Goal: Task Accomplishment & Management: Use online tool/utility

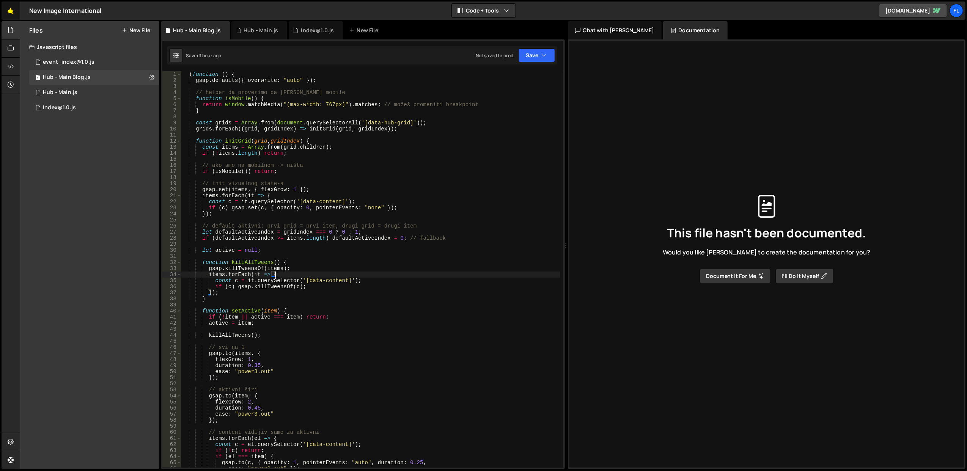
scroll to position [0, 4]
click at [11, 14] on link "🤙" at bounding box center [11, 11] width 19 height 18
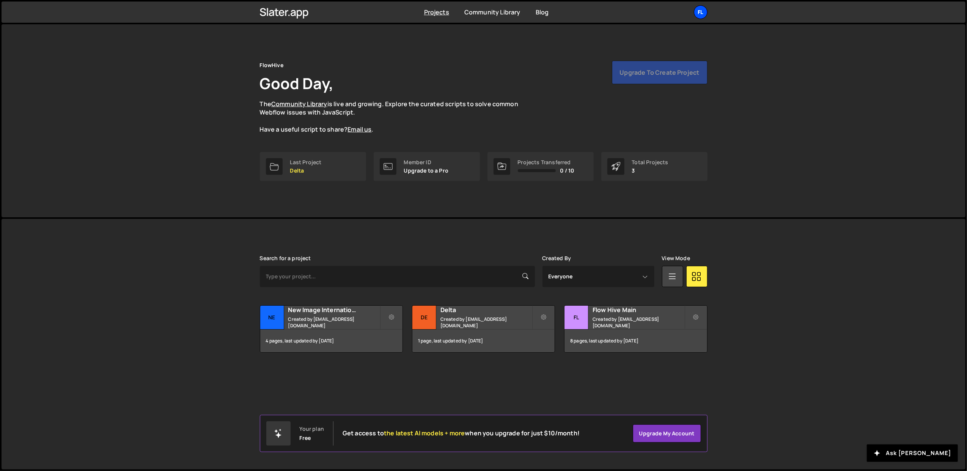
click at [700, 14] on div "Fl" at bounding box center [701, 12] width 14 height 14
click at [647, 81] on button "Logout" at bounding box center [660, 84] width 94 height 13
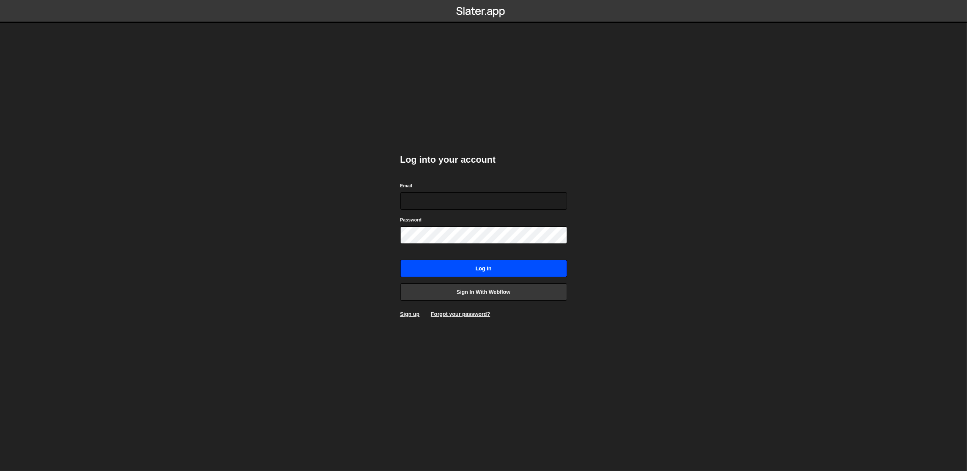
type input "lazar@akka.studio"
click at [469, 268] on input "Log in" at bounding box center [483, 268] width 167 height 17
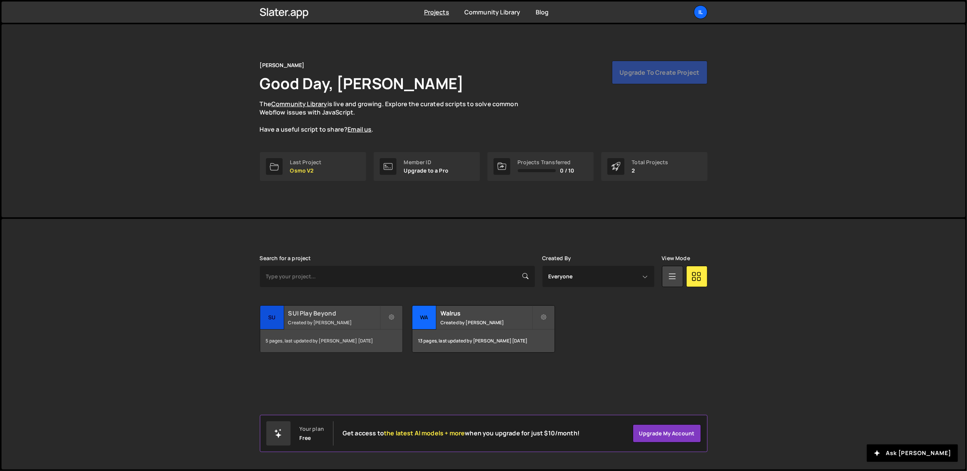
click at [321, 319] on div "SUI Play Beyond Created by [PERSON_NAME]" at bounding box center [331, 318] width 142 height 24
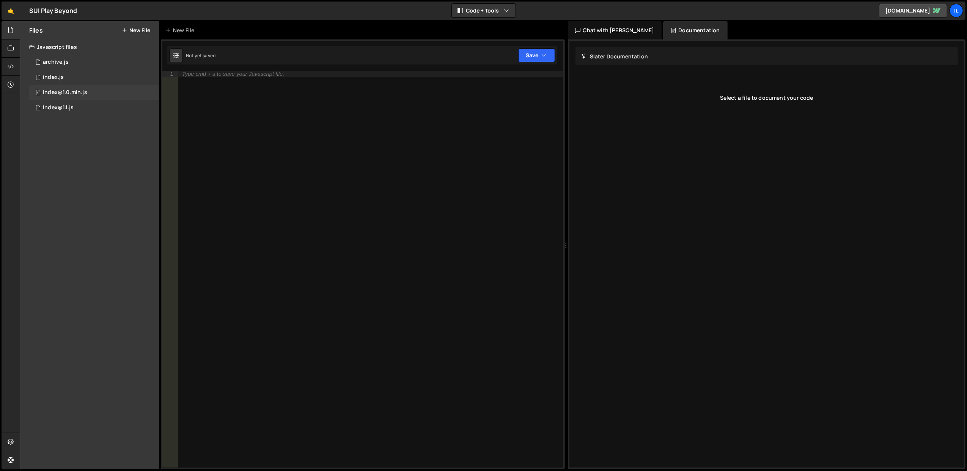
click at [65, 99] on div "0 index@1.0.min.js 0" at bounding box center [94, 92] width 130 height 15
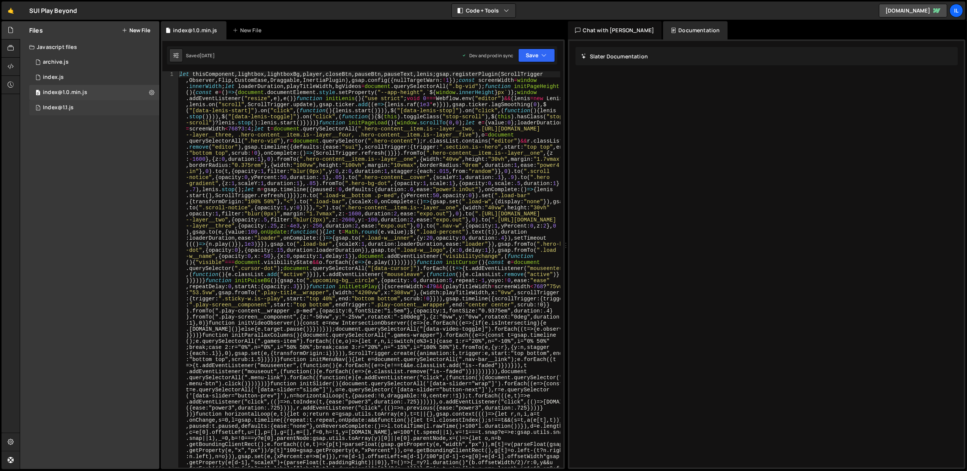
click at [68, 106] on div "Index@1.1.js" at bounding box center [58, 107] width 31 height 7
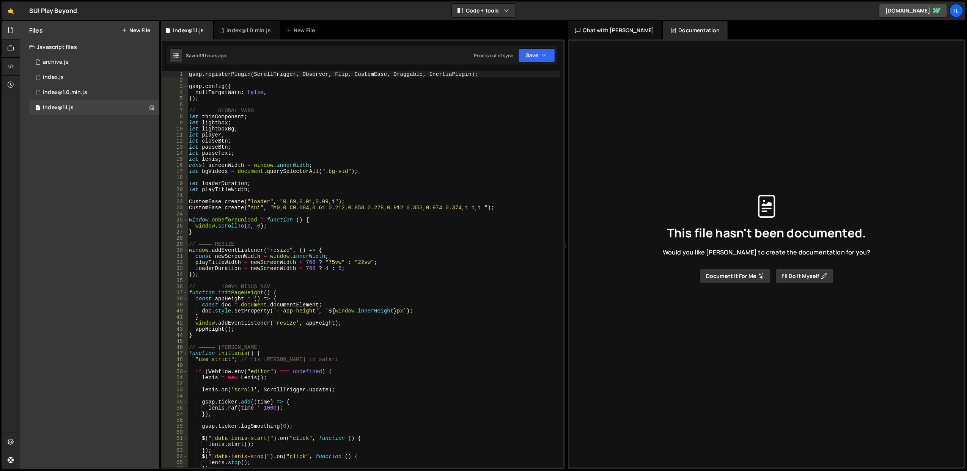
click at [352, 242] on div "gsap . registerPlugin ( ScrollTrigger , Observer , Flip , CustomEase , Draggabl…" at bounding box center [373, 275] width 373 height 409
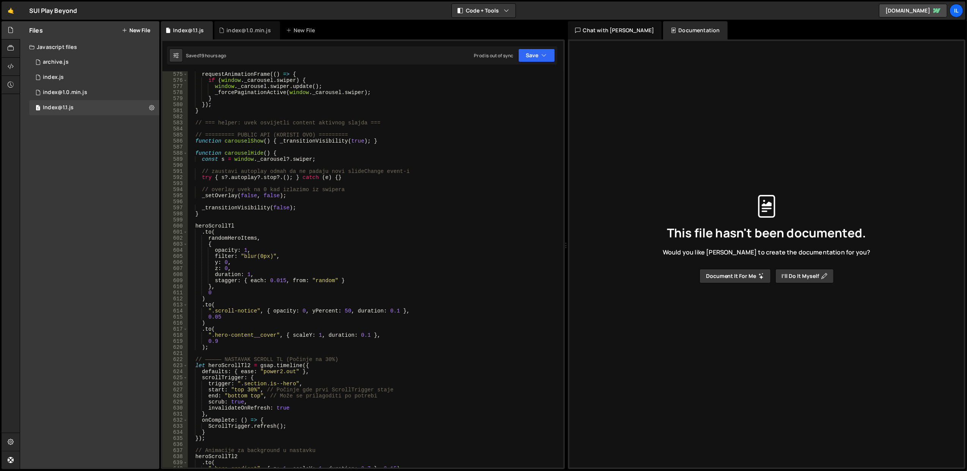
scroll to position [3491, 0]
click at [230, 224] on div "// sigurnosni update posle frame-a requestAnimationFrame (( ) => { if ( window …" at bounding box center [373, 269] width 373 height 409
type textarea "heroScrollTl"
click at [230, 224] on div "// sigurnosni update posle frame-a requestAnimationFrame (( ) => { if ( window …" at bounding box center [373, 269] width 373 height 409
type input "heroScrollTl"
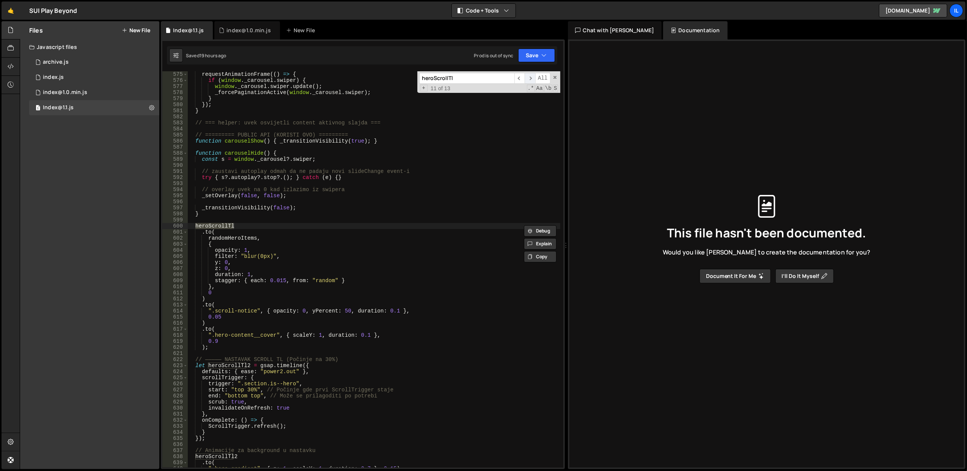
click at [533, 81] on span "​" at bounding box center [530, 78] width 11 height 11
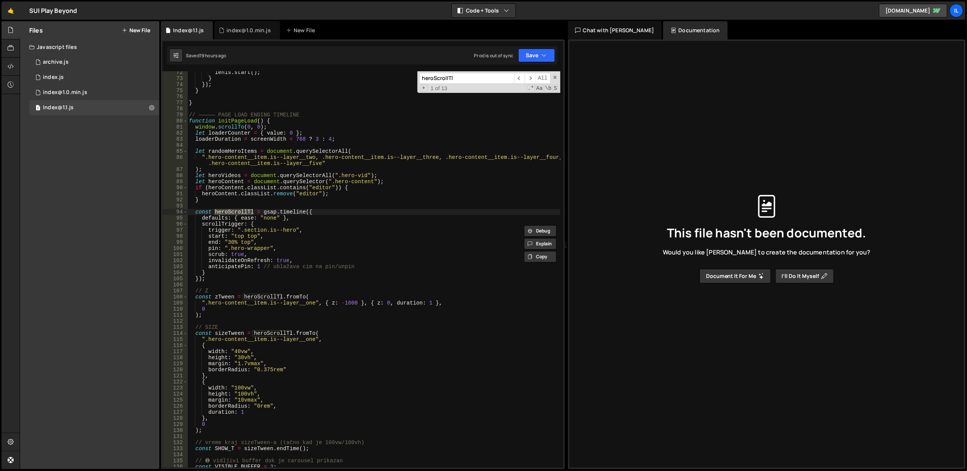
scroll to position [463, 0]
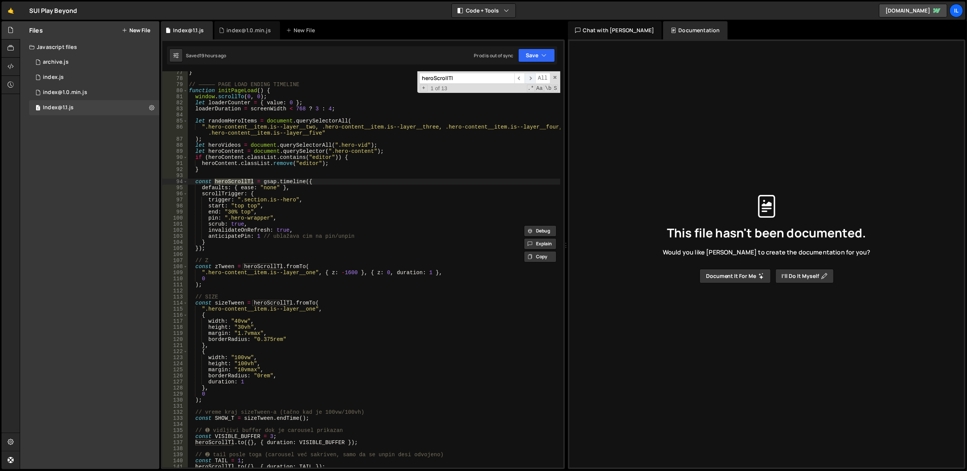
click at [530, 80] on span "​" at bounding box center [530, 78] width 11 height 11
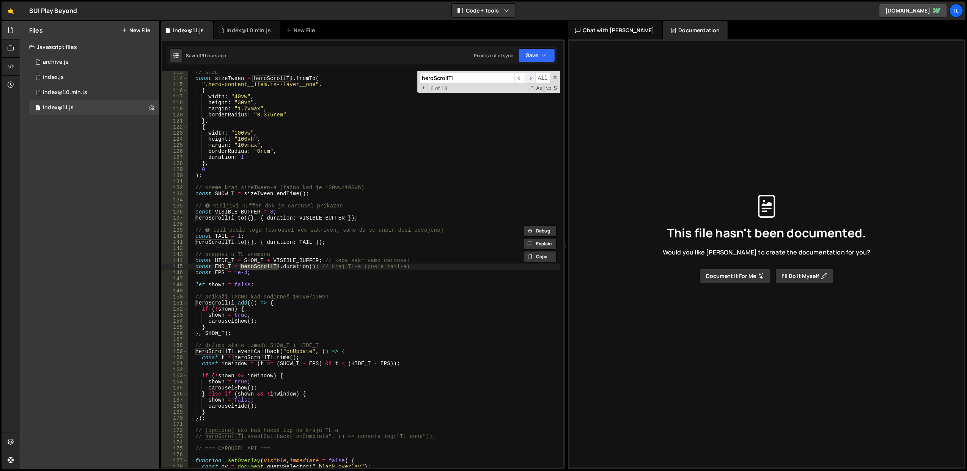
scroll to position [688, 0]
click at [521, 80] on span "​" at bounding box center [520, 78] width 11 height 11
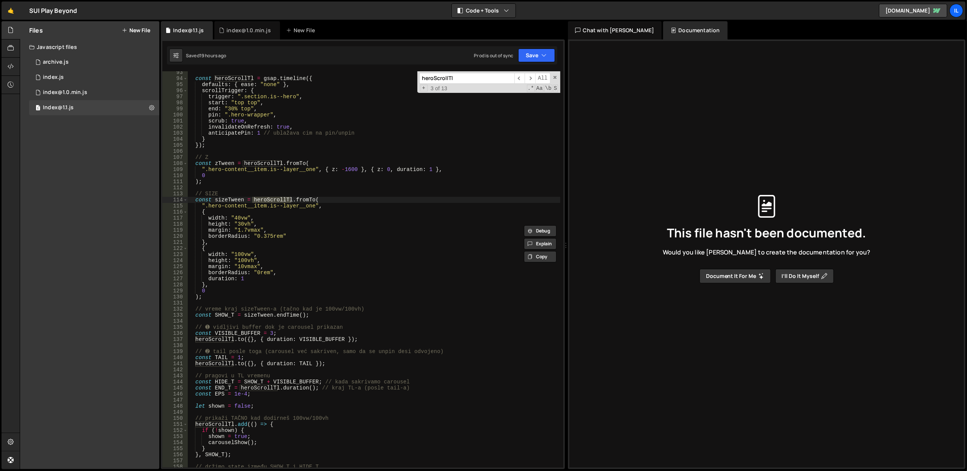
scroll to position [445, 0]
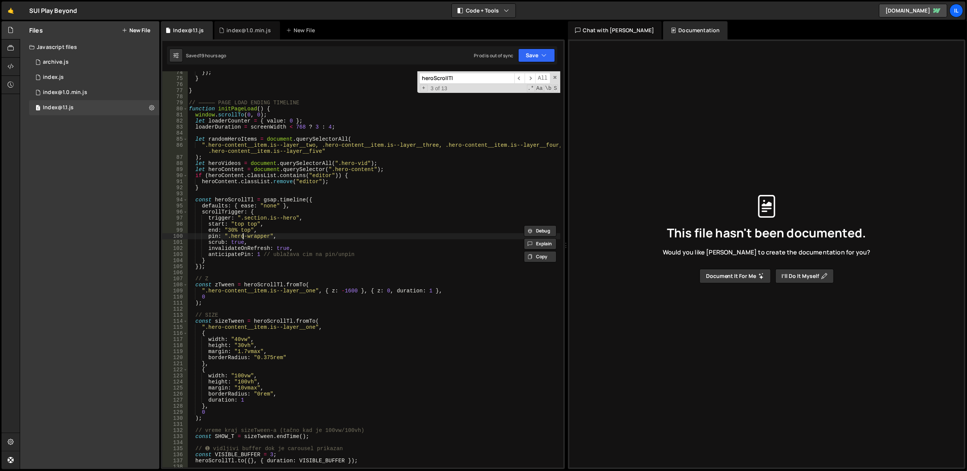
click at [244, 236] on div "}) ; } } // ————— PAGE LOAD ENDING TIMELINE function initPageLoad ( ) { window …" at bounding box center [373, 273] width 373 height 409
drag, startPoint x: 226, startPoint y: 231, endPoint x: 237, endPoint y: 231, distance: 10.6
click at [237, 231] on div "}) ; } } // ————— PAGE LOAD ENDING TIMELINE function initPageLoad ( ) { window …" at bounding box center [373, 273] width 373 height 409
type textarea "end: "bottom top","
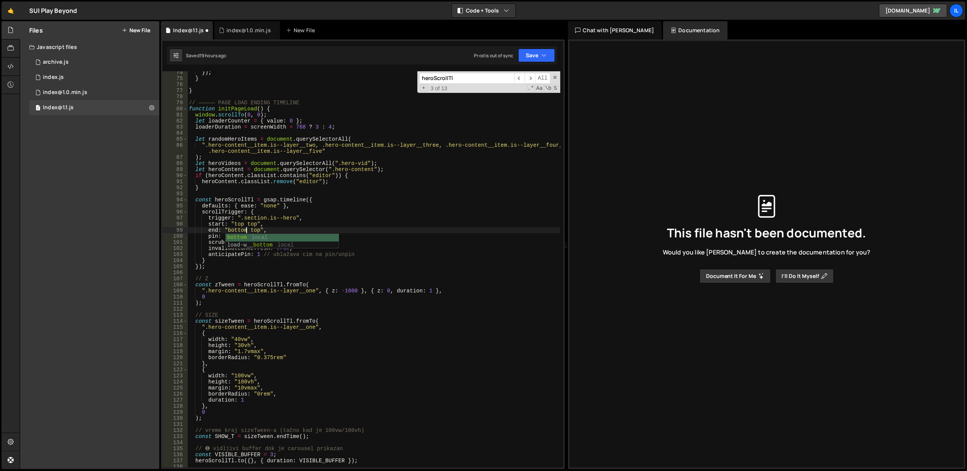
click at [255, 195] on div "}) ; } } // ————— PAGE LOAD ENDING TIMELINE function initPageLoad ( ) { window …" at bounding box center [373, 273] width 373 height 409
click at [335, 245] on div "}) ; } } // ————— PAGE LOAD ENDING TIMELINE function initPageLoad ( ) { window …" at bounding box center [373, 273] width 373 height 409
click at [68, 75] on div "0 index.js 0" at bounding box center [94, 77] width 130 height 15
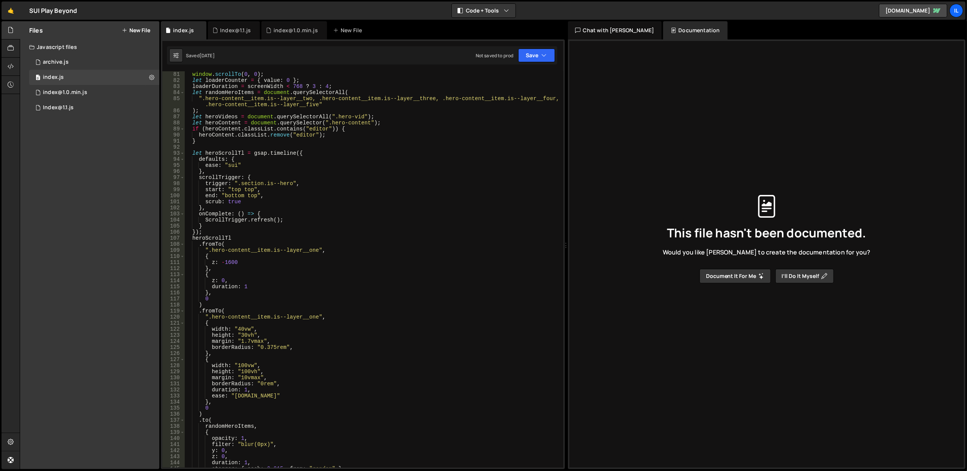
scroll to position [486, 0]
click at [89, 99] on div "0 index@1.0.min.js 0" at bounding box center [94, 92] width 130 height 15
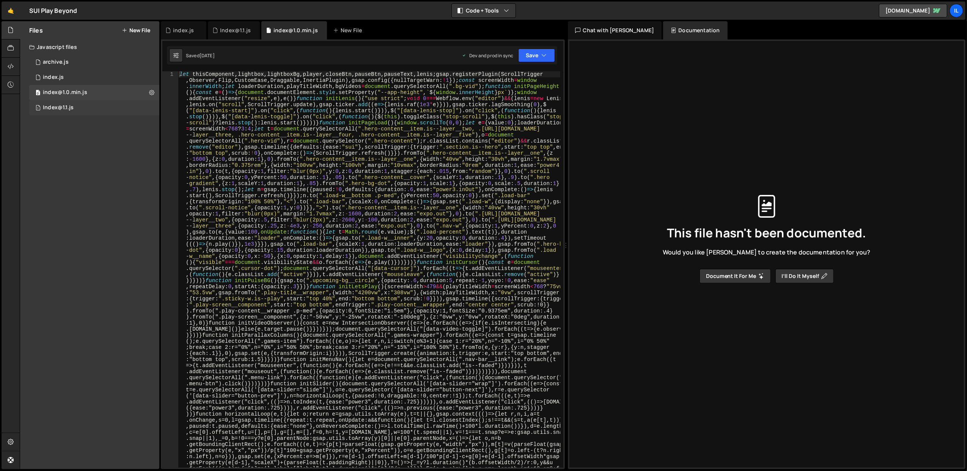
click at [90, 107] on div "1 Index@1.1.js 0" at bounding box center [94, 107] width 130 height 15
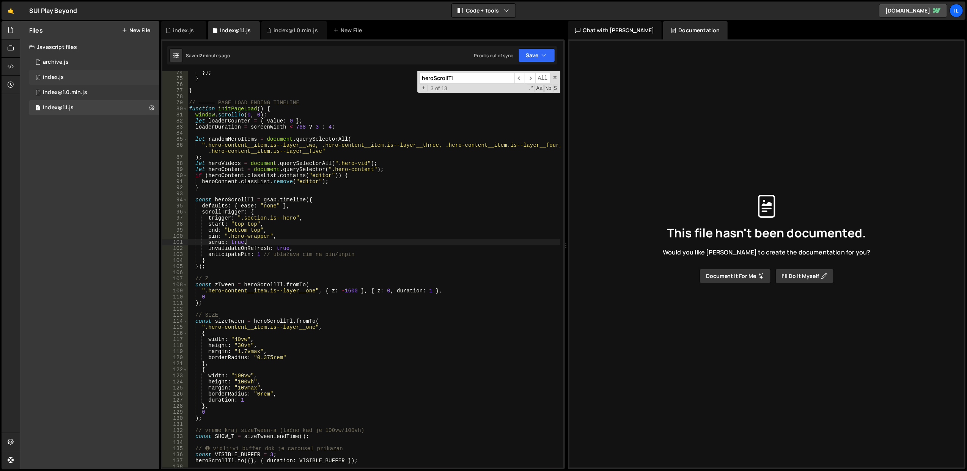
click at [76, 71] on div "0 index.js 0" at bounding box center [94, 77] width 130 height 15
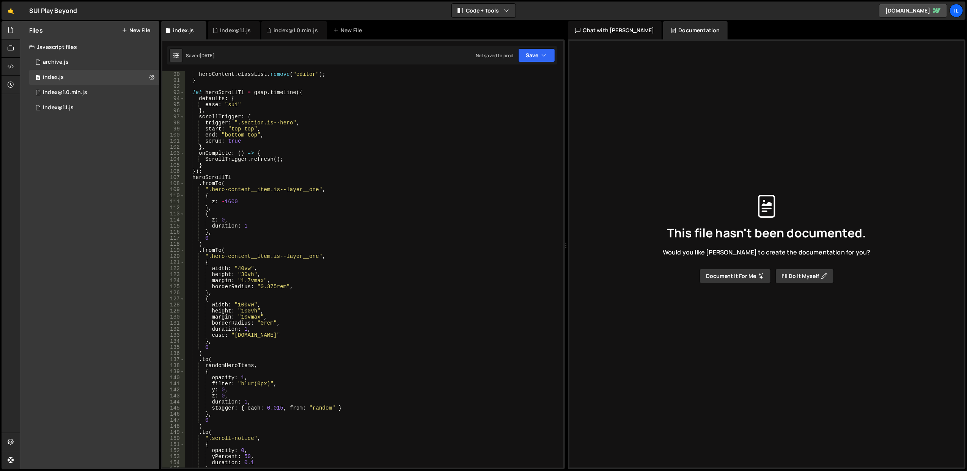
scroll to position [455, 0]
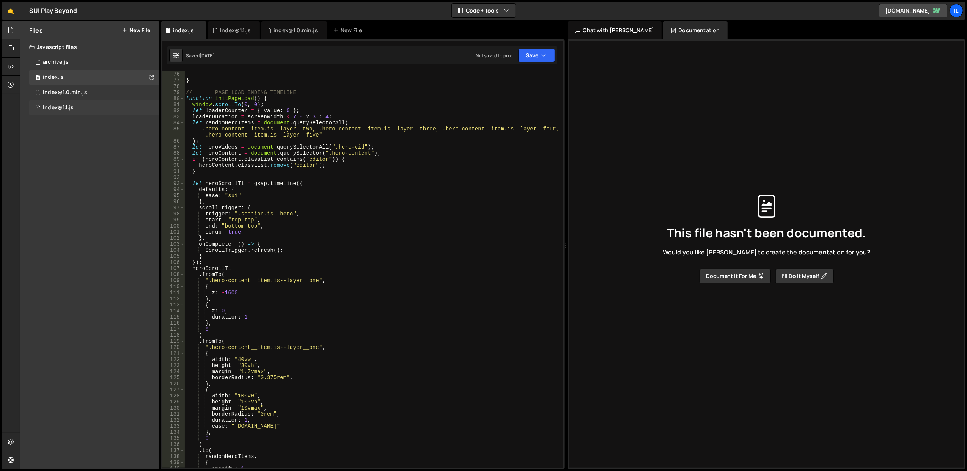
click at [91, 105] on div "1 Index@1.1.js 0" at bounding box center [94, 107] width 130 height 15
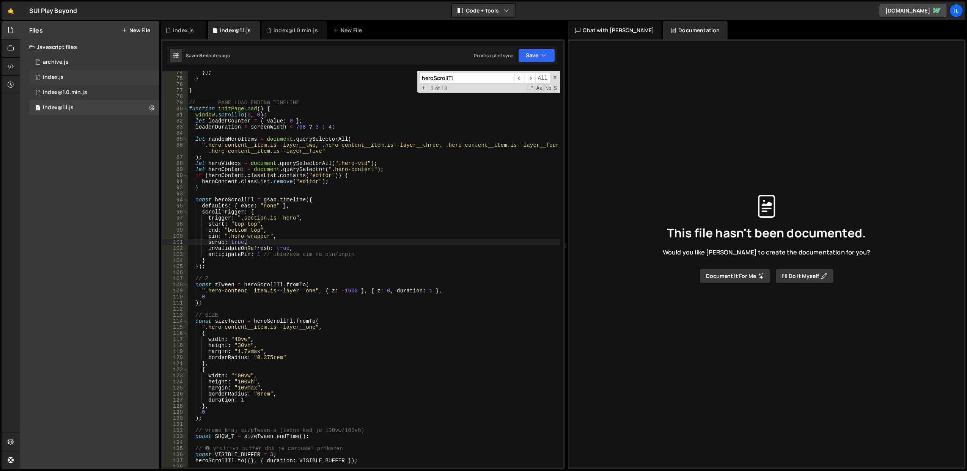
click at [67, 76] on div "0 index.js 0" at bounding box center [94, 77] width 130 height 15
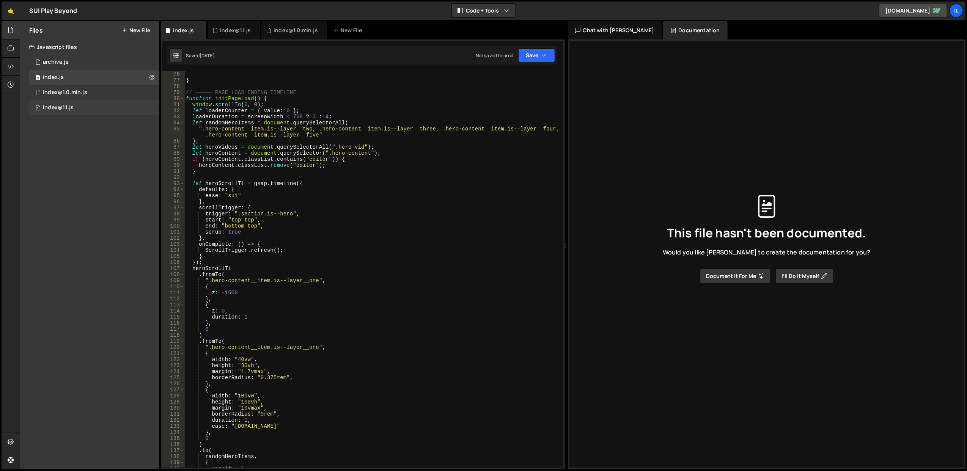
click at [76, 104] on div "1 Index@1.1.js 0" at bounding box center [94, 107] width 130 height 15
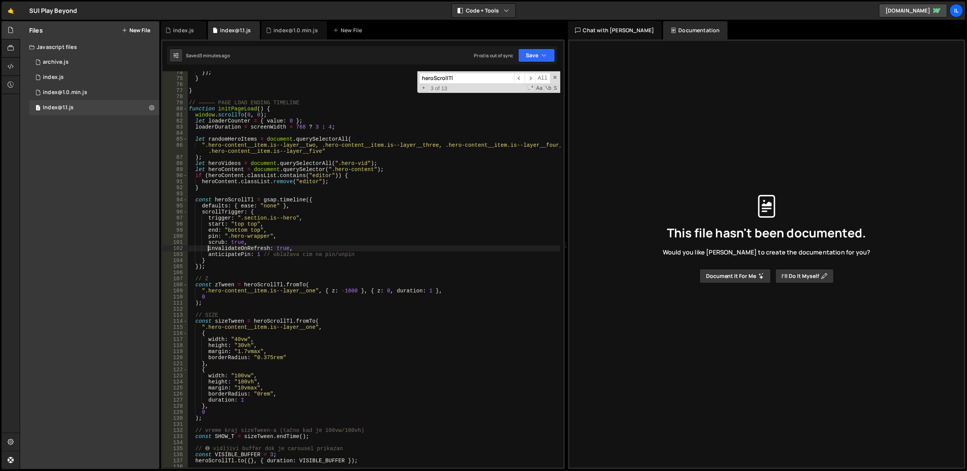
click at [209, 248] on div "}) ; } } // ————— PAGE LOAD ENDING TIMELINE function initPageLoad ( ) { window …" at bounding box center [373, 273] width 373 height 409
click at [435, 234] on div "}) ; } } // ————— PAGE LOAD ENDING TIMELINE function initPageLoad ( ) { window …" at bounding box center [373, 273] width 373 height 409
click at [527, 57] on button "Save" at bounding box center [536, 56] width 37 height 14
click at [521, 74] on div "Save to Staging S" at bounding box center [511, 75] width 79 height 8
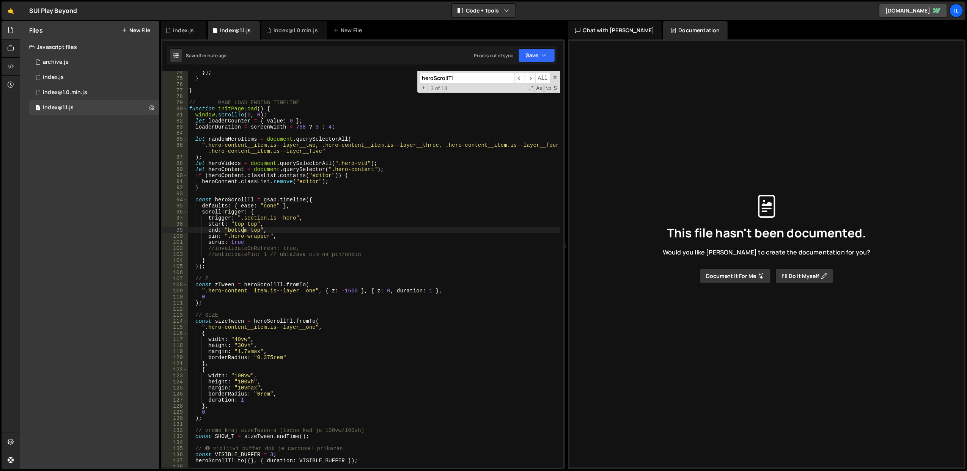
click at [244, 228] on div "}) ; } } // ————— PAGE LOAD ENDING TIMELINE function initPageLoad ( ) { window …" at bounding box center [373, 273] width 373 height 409
click at [292, 203] on div "}) ; } } // ————— PAGE LOAD ENDING TIMELINE function initPageLoad ( ) { window …" at bounding box center [373, 273] width 373 height 409
click at [544, 53] on icon "button" at bounding box center [544, 56] width 5 height 8
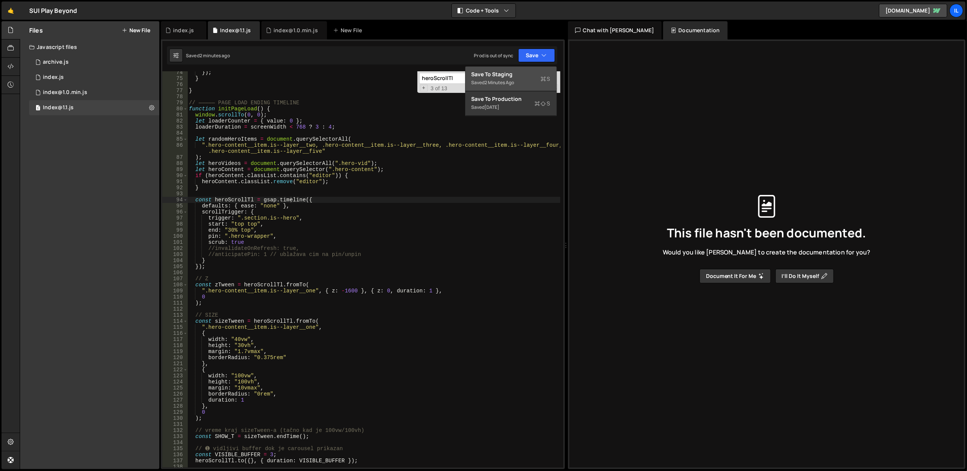
click at [526, 75] on div "Save to Staging S" at bounding box center [511, 75] width 79 height 8
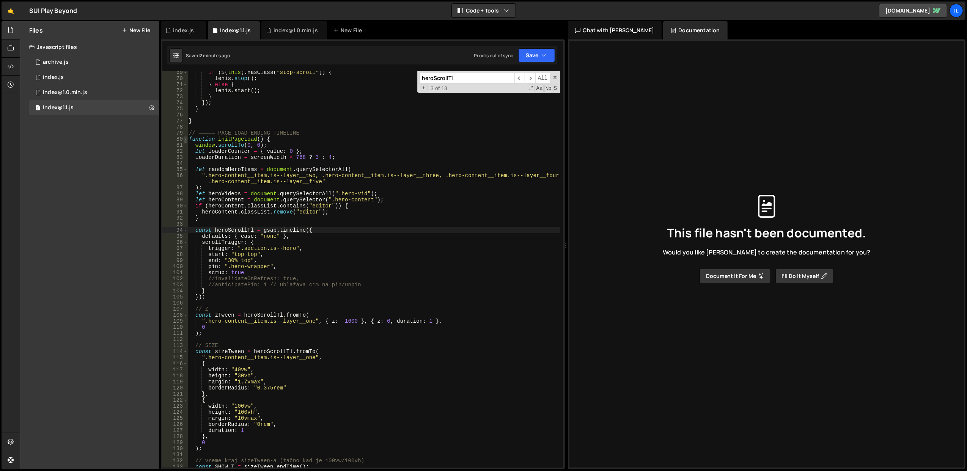
click at [187, 138] on span at bounding box center [185, 139] width 4 height 6
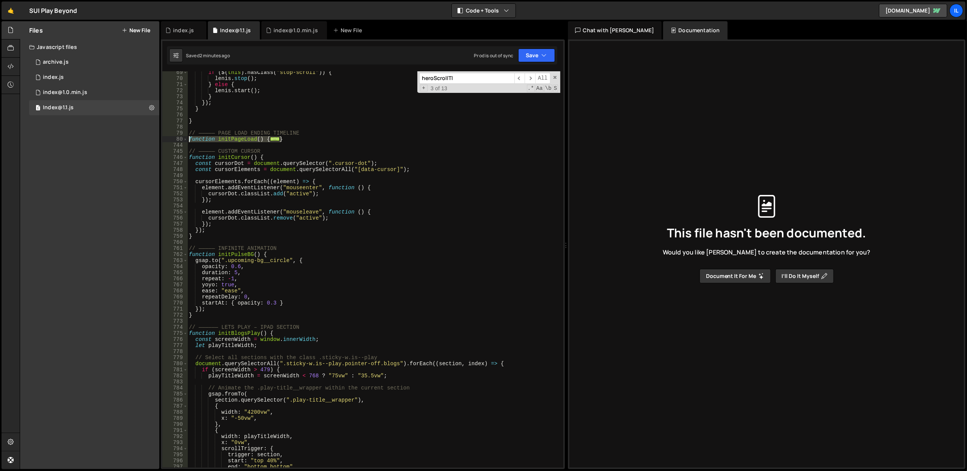
drag, startPoint x: 310, startPoint y: 140, endPoint x: 190, endPoint y: 139, distance: 119.9
click at [190, 139] on div "if ( $ ( this ) . hasClass ( "stop-scroll" )) { lenis . stop ( ) ; } else { len…" at bounding box center [373, 273] width 373 height 409
click at [319, 304] on div "if ( $ ( this ) . hasClass ( "stop-scroll" )) { lenis . stop ( ) ; } else { len…" at bounding box center [373, 273] width 373 height 409
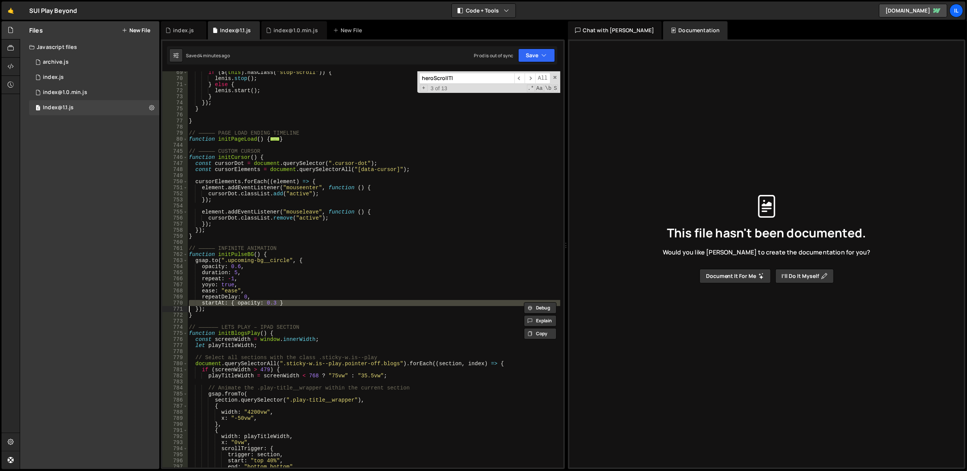
click at [313, 282] on div "if ( $ ( this ) . hasClass ( "stop-scroll" )) { lenis . stop ( ) ; } else { len…" at bounding box center [373, 273] width 373 height 409
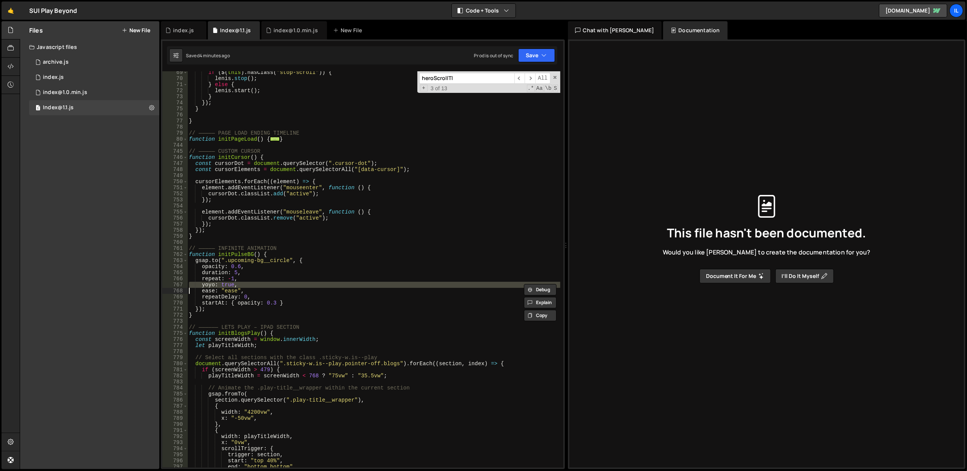
click at [328, 296] on div "if ( $ ( this ) . hasClass ( "stop-scroll" )) { lenis . stop ( ) ; } else { len…" at bounding box center [373, 273] width 373 height 409
click at [272, 141] on span "..." at bounding box center [275, 139] width 9 height 4
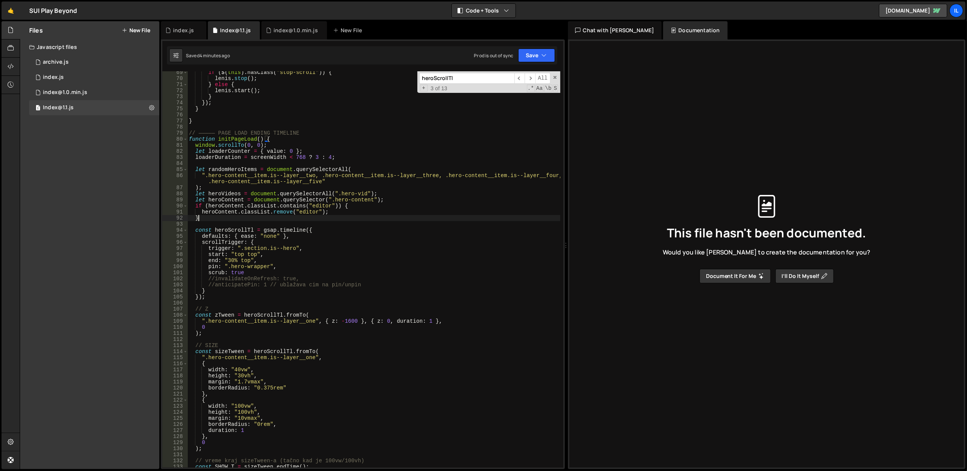
click at [319, 219] on div "if ( $ ( this ) . hasClass ( "stop-scroll" )) { lenis . stop ( ) ; } else { len…" at bounding box center [373, 273] width 373 height 409
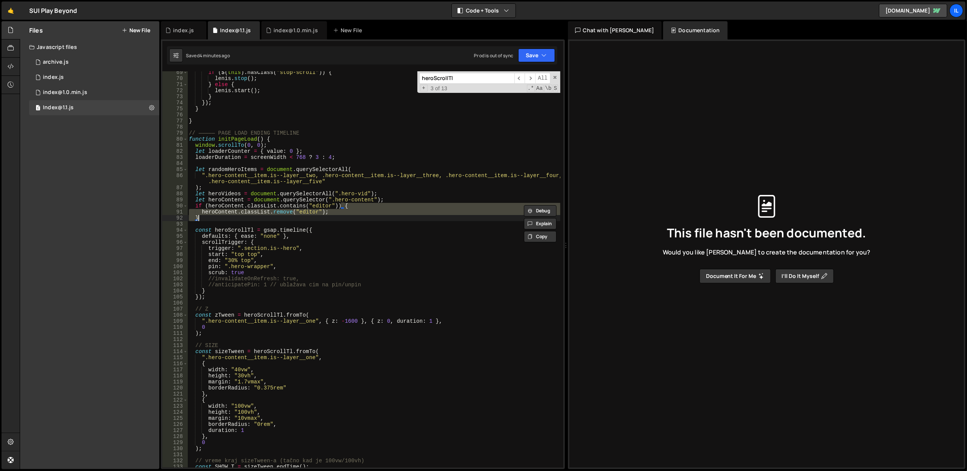
click at [319, 219] on div "if ( $ ( this ) . hasClass ( "stop-scroll" )) { lenis . stop ( ) ; } else { len…" at bounding box center [373, 273] width 373 height 409
click at [325, 249] on div "if ( $ ( this ) . hasClass ( "stop-scroll" )) { lenis . stop ( ) ; } else { len…" at bounding box center [373, 273] width 373 height 409
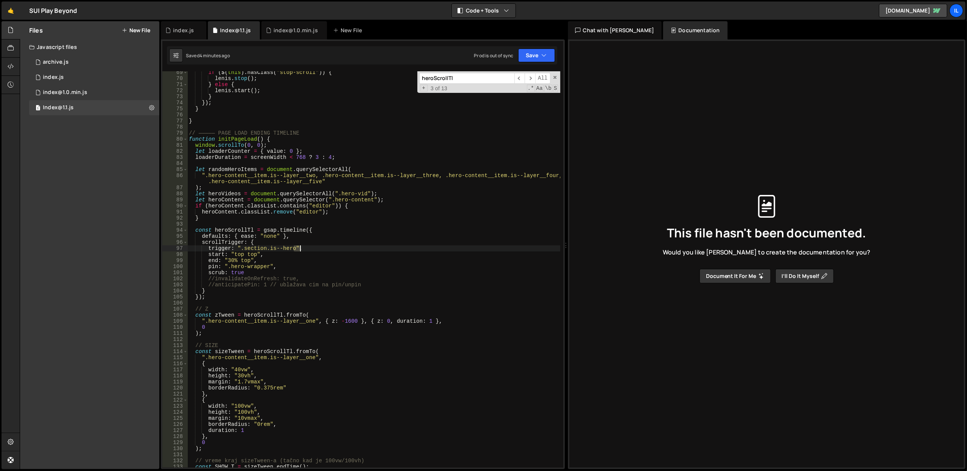
click at [325, 249] on div "if ( $ ( this ) . hasClass ( "stop-scroll" )) { lenis . stop ( ) ; } else { len…" at bounding box center [373, 273] width 373 height 409
click at [325, 258] on div "if ( $ ( this ) . hasClass ( "stop-scroll" )) { lenis . stop ( ) ; } else { len…" at bounding box center [373, 273] width 373 height 409
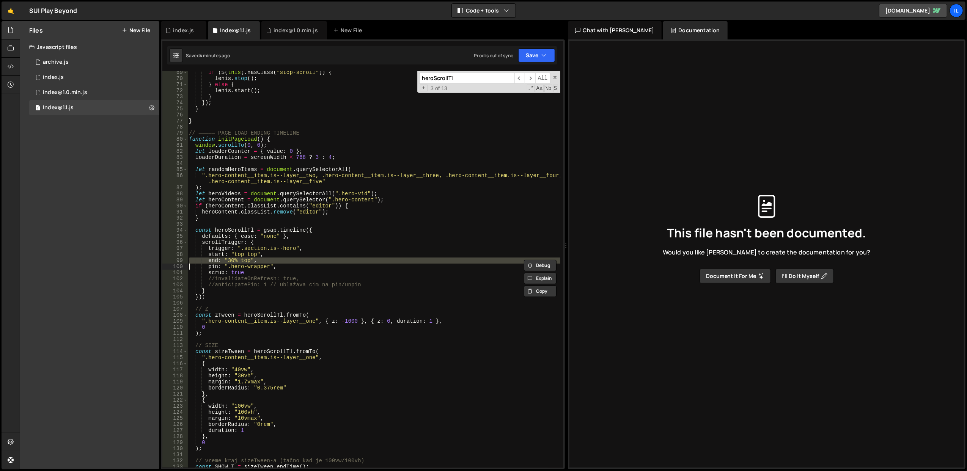
click at [326, 265] on div "if ( $ ( this ) . hasClass ( "stop-scroll" )) { lenis . stop ( ) ; } else { len…" at bounding box center [373, 273] width 373 height 409
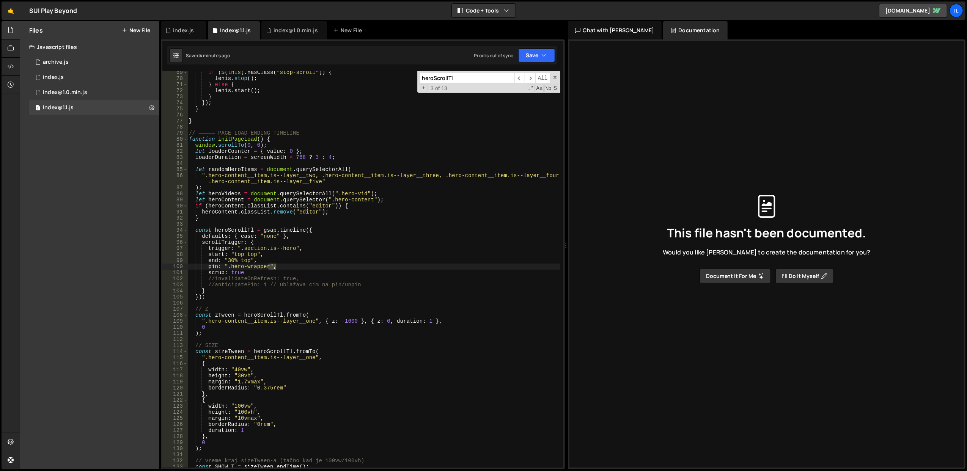
click at [326, 265] on div "if ( $ ( this ) . hasClass ( "stop-scroll" )) { lenis . stop ( ) ; } else { len…" at bounding box center [373, 273] width 373 height 409
click at [326, 275] on div "if ( $ ( this ) . hasClass ( "stop-scroll" )) { lenis . stop ( ) ; } else { len…" at bounding box center [373, 273] width 373 height 409
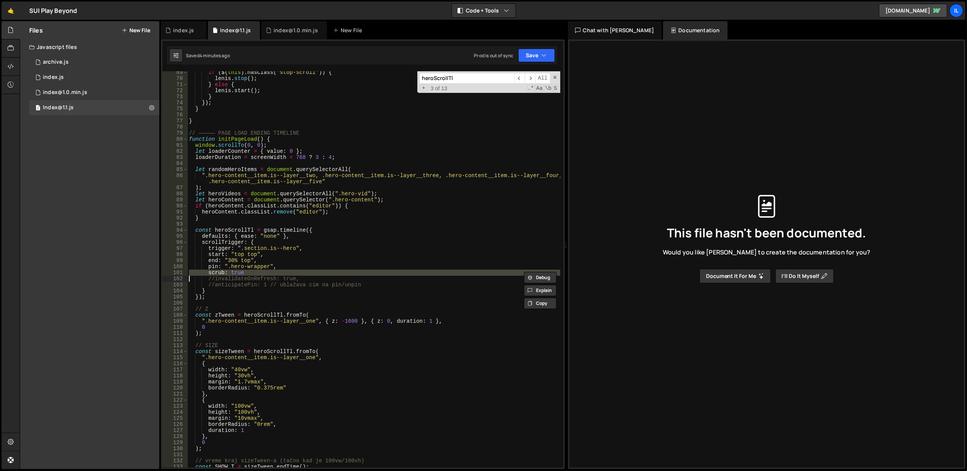
click at [332, 257] on div "if ( $ ( this ) . hasClass ( "stop-scroll" )) { lenis . stop ( ) ; } else { len…" at bounding box center [373, 273] width 373 height 409
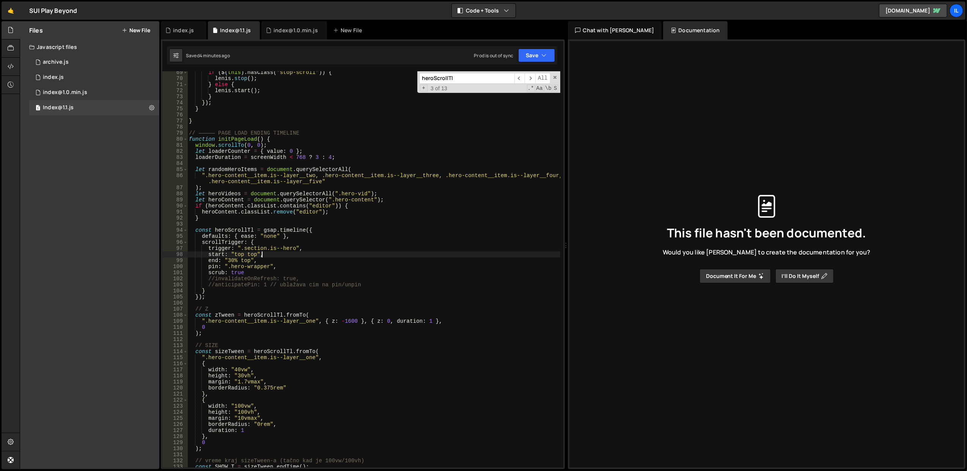
click at [272, 273] on div "if ( $ ( this ) . hasClass ( "stop-scroll" )) { lenis . stop ( ) ; } else { len…" at bounding box center [373, 273] width 373 height 409
click at [277, 261] on div "if ( $ ( this ) . hasClass ( "stop-scroll" )) { lenis . stop ( ) ; } else { len…" at bounding box center [373, 273] width 373 height 409
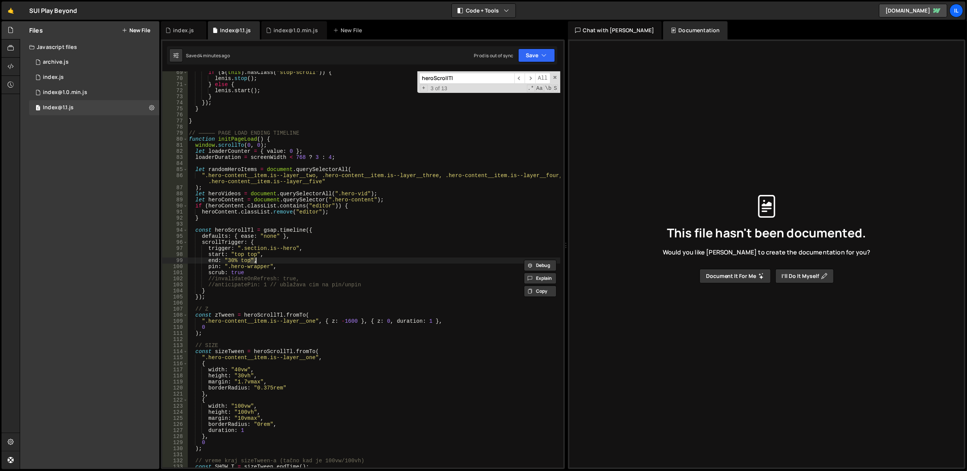
click at [277, 261] on div "if ( $ ( this ) . hasClass ( "stop-scroll" )) { lenis . stop ( ) ; } else { len…" at bounding box center [373, 273] width 373 height 409
click at [282, 272] on div "if ( $ ( this ) . hasClass ( "stop-scroll" )) { lenis . stop ( ) ; } else { len…" at bounding box center [373, 273] width 373 height 409
click at [239, 260] on div "if ( $ ( this ) . hasClass ( "stop-scroll" )) { lenis . stop ( ) ; } else { len…" at bounding box center [373, 273] width 373 height 409
click at [237, 260] on div "if ( $ ( this ) . hasClass ( "stop-scroll" )) { lenis . stop ( ) ; } else { len…" at bounding box center [373, 273] width 373 height 409
click at [323, 203] on div "if ( $ ( this ) . hasClass ( "stop-scroll" )) { lenis . stop ( ) ; } else { len…" at bounding box center [373, 273] width 373 height 409
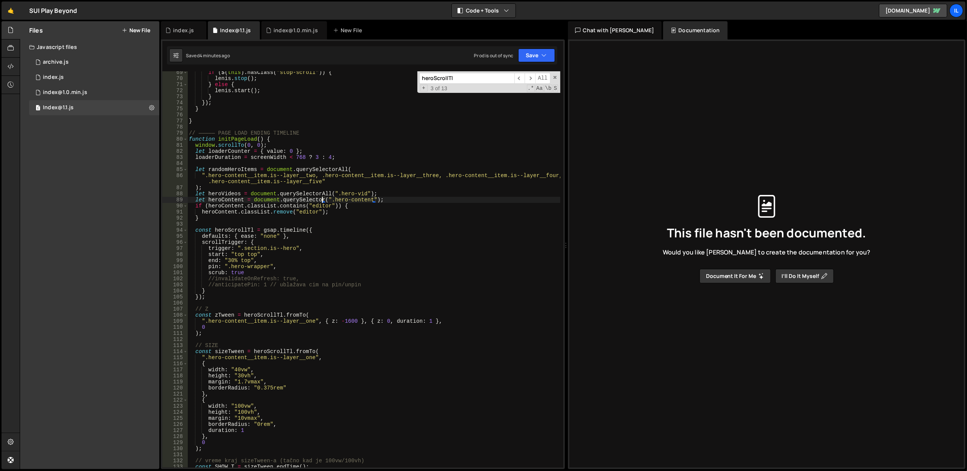
click at [313, 167] on div "if ( $ ( this ) . hasClass ( "stop-scroll" )) { lenis . stop ( ) ; } else { len…" at bounding box center [373, 273] width 373 height 409
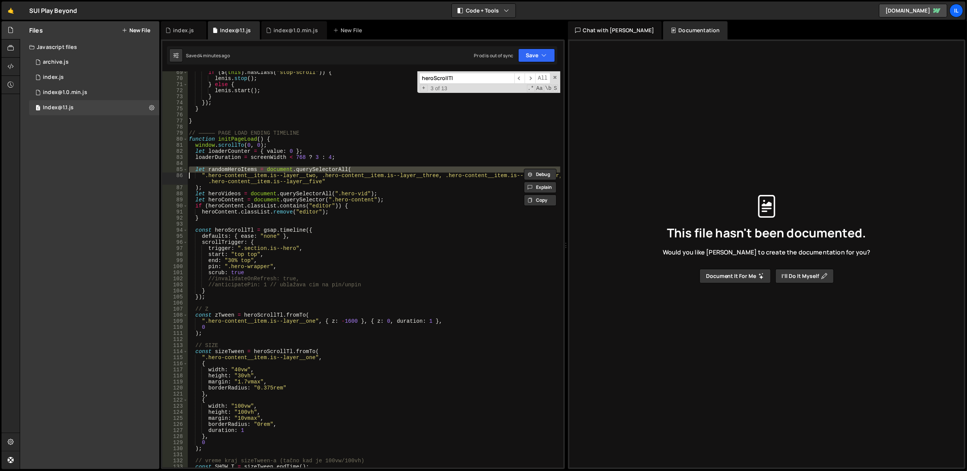
click at [300, 153] on div "if ( $ ( this ) . hasClass ( "stop-scroll" )) { lenis . stop ( ) ; } else { len…" at bounding box center [373, 273] width 373 height 409
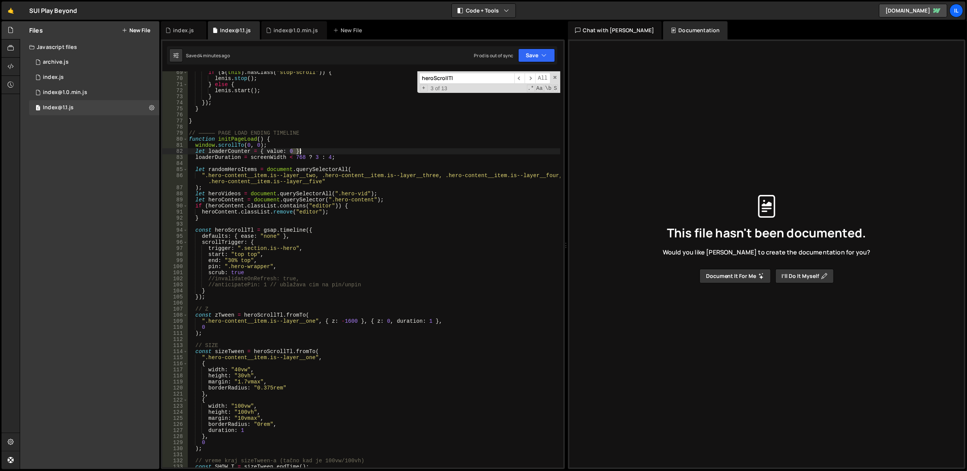
click at [300, 153] on div "if ( $ ( this ) . hasClass ( "stop-scroll" )) { lenis . stop ( ) ; } else { len…" at bounding box center [373, 273] width 373 height 409
click at [296, 141] on div "if ( $ ( this ) . hasClass ( "stop-scroll" )) { lenis . stop ( ) ; } else { len…" at bounding box center [373, 273] width 373 height 409
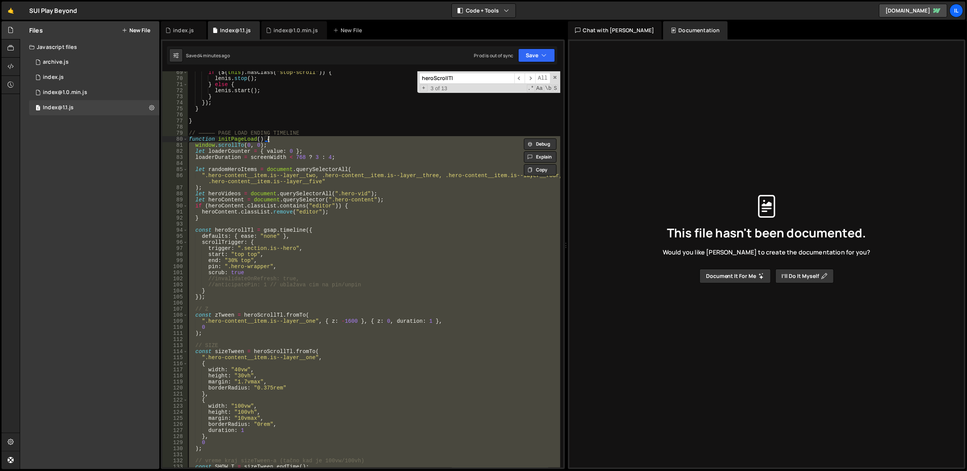
click at [296, 141] on div "if ( $ ( this ) . hasClass ( "stop-scroll" )) { lenis . stop ( ) ; } else { len…" at bounding box center [373, 273] width 373 height 409
click at [301, 143] on div "if ( $ ( this ) . hasClass ( "stop-scroll" )) { lenis . stop ( ) ; } else { len…" at bounding box center [373, 269] width 373 height 397
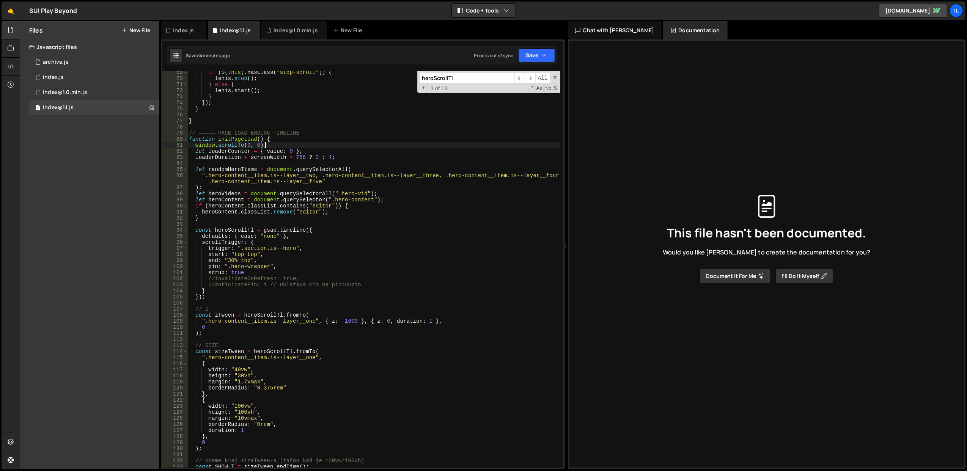
click at [301, 143] on div "if ( $ ( this ) . hasClass ( "stop-scroll" )) { lenis . stop ( ) ; } else { len…" at bounding box center [373, 273] width 373 height 409
click at [300, 138] on div "if ( $ ( this ) . hasClass ( "stop-scroll" )) { lenis . stop ( ) ; } else { len…" at bounding box center [373, 273] width 373 height 409
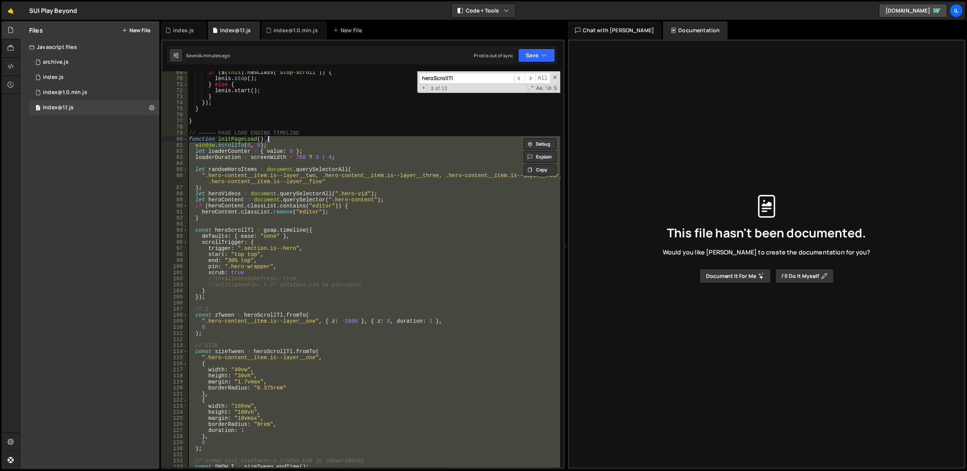
click at [300, 138] on div "if ( $ ( this ) . hasClass ( "stop-scroll" )) { lenis . stop ( ) ; } else { len…" at bounding box center [373, 273] width 373 height 409
click at [307, 203] on div "if ( $ ( this ) . hasClass ( "stop-scroll" )) { lenis . stop ( ) ; } else { len…" at bounding box center [373, 269] width 373 height 397
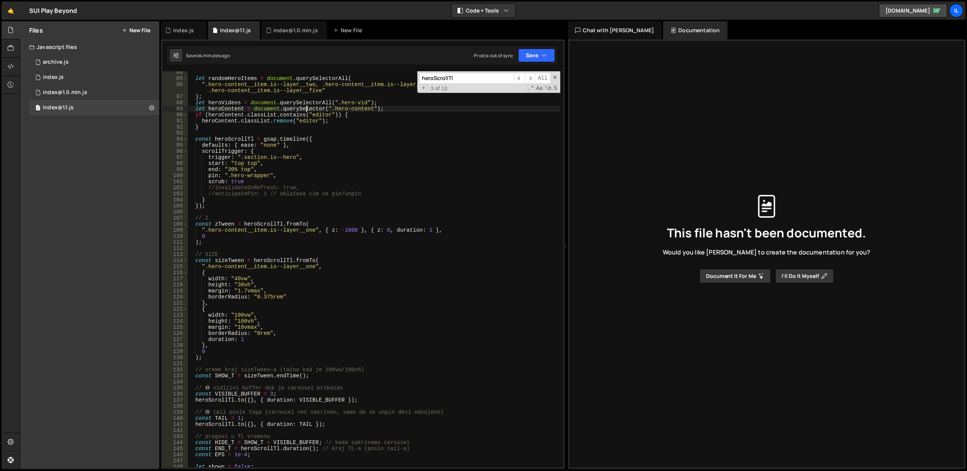
scroll to position [506, 0]
click at [304, 275] on div "let randomHeroItems = document . querySelectorAll ( ".hero-content__item.is--la…" at bounding box center [373, 273] width 373 height 409
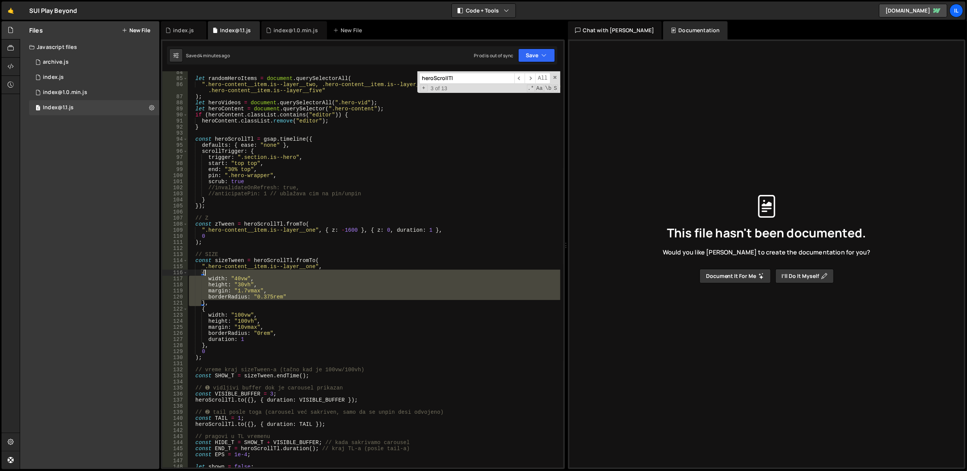
click at [304, 275] on div "let randomHeroItems = document . querySelectorAll ( ".hero-content__item.is--la…" at bounding box center [373, 273] width 373 height 409
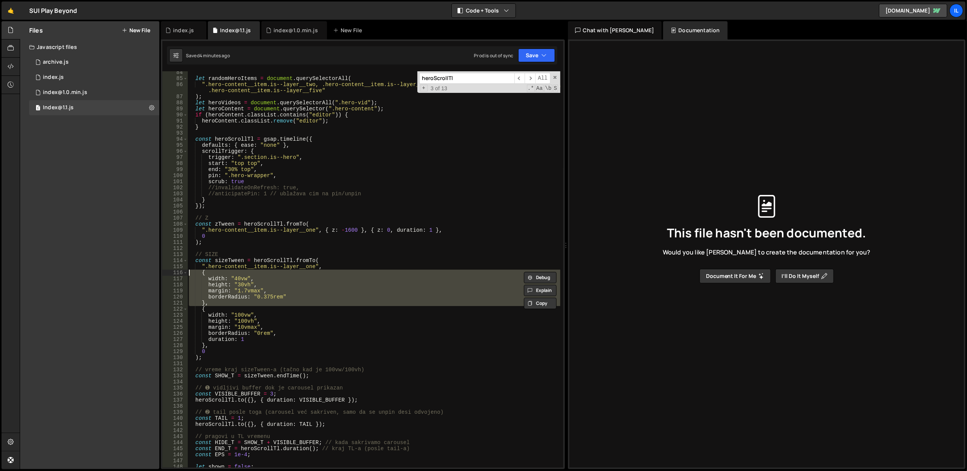
click at [310, 287] on div "let randomHeroItems = document . querySelectorAll ( ".hero-content__item.is--la…" at bounding box center [373, 269] width 373 height 397
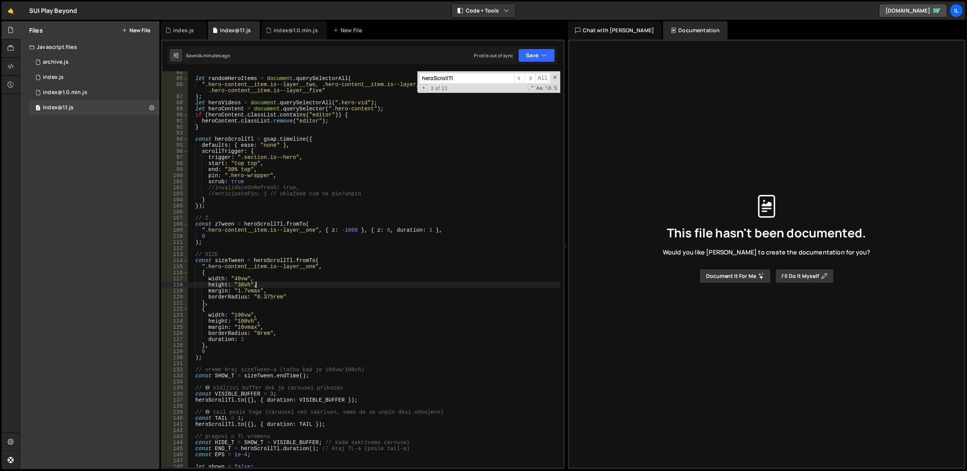
click at [310, 287] on div "let randomHeroItems = document . querySelectorAll ( ".hero-content__item.is--la…" at bounding box center [373, 273] width 373 height 409
click at [309, 274] on div "let randomHeroItems = document . querySelectorAll ( ".hero-content__item.is--la…" at bounding box center [373, 273] width 373 height 409
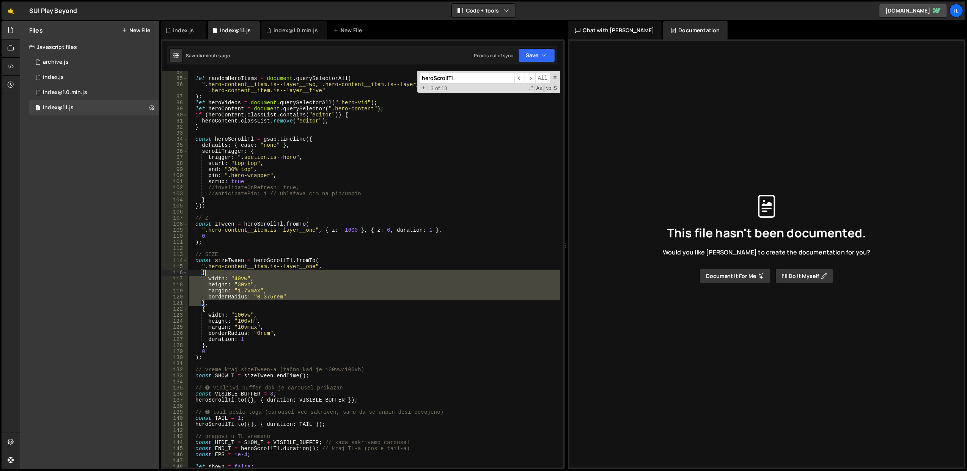
click at [309, 274] on div "let randomHeroItems = document . querySelectorAll ( ".hero-content__item.is--la…" at bounding box center [373, 273] width 373 height 409
click at [311, 277] on div "let randomHeroItems = document . querySelectorAll ( ".hero-content__item.is--la…" at bounding box center [373, 269] width 373 height 397
click at [311, 277] on div "let randomHeroItems = document . querySelectorAll ( ".hero-content__item.is--la…" at bounding box center [373, 273] width 373 height 409
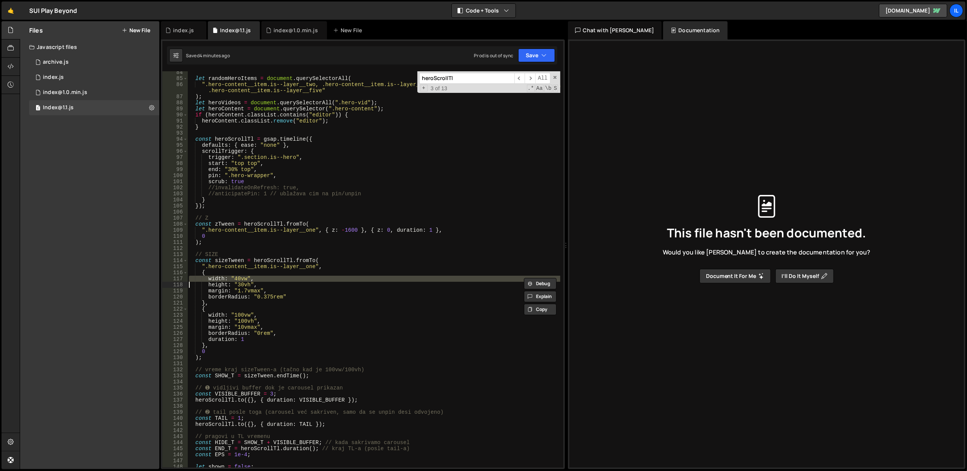
click at [311, 277] on div "let randomHeroItems = document . querySelectorAll ( ".hero-content__item.is--la…" at bounding box center [373, 273] width 373 height 409
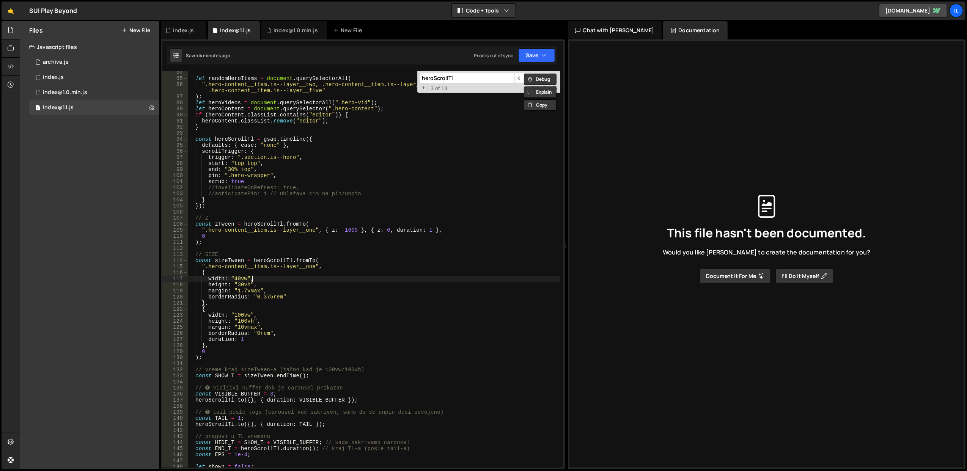
click at [311, 277] on div "let randomHeroItems = document . querySelectorAll ( ".hero-content__item.is--la…" at bounding box center [373, 273] width 373 height 409
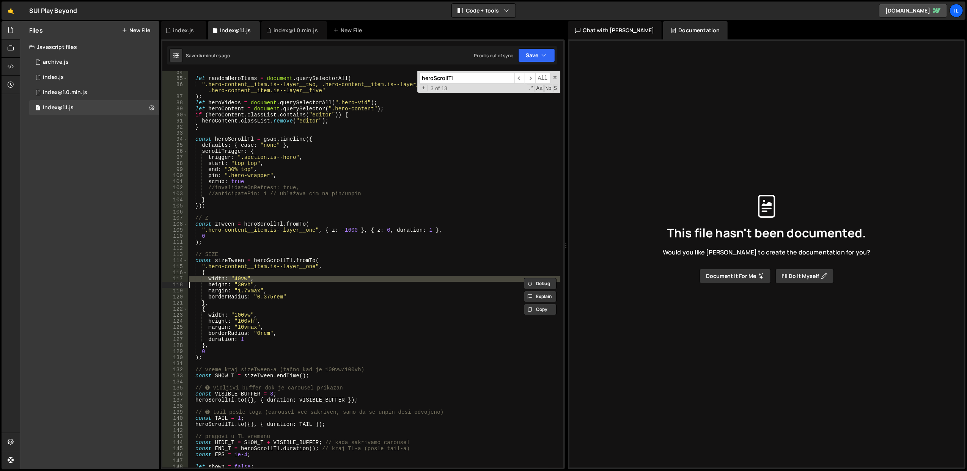
click at [311, 277] on div "let randomHeroItems = document . querySelectorAll ( ".hero-content__item.is--la…" at bounding box center [373, 269] width 373 height 397
click at [311, 277] on div "let randomHeroItems = document . querySelectorAll ( ".hero-content__item.is--la…" at bounding box center [373, 273] width 373 height 409
click at [311, 277] on div "let randomHeroItems = document . querySelectorAll ( ".hero-content__item.is--la…" at bounding box center [373, 269] width 373 height 397
click at [311, 277] on div "let randomHeroItems = document . querySelectorAll ( ".hero-content__item.is--la…" at bounding box center [373, 273] width 373 height 409
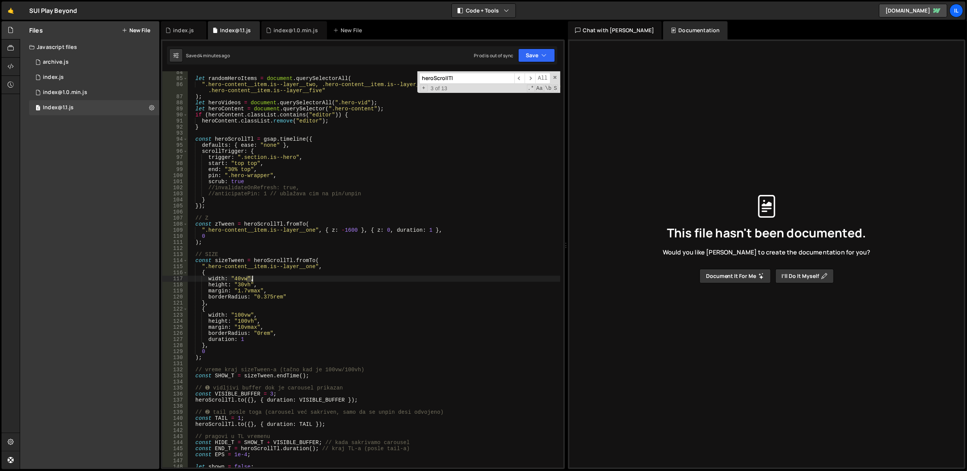
click at [311, 277] on div "let randomHeroItems = document . querySelectorAll ( ".hero-content__item.is--la…" at bounding box center [373, 273] width 373 height 409
click at [311, 277] on div "let randomHeroItems = document . querySelectorAll ( ".hero-content__item.is--la…" at bounding box center [373, 269] width 373 height 397
click at [311, 277] on div "let randomHeroItems = document . querySelectorAll ( ".hero-content__item.is--la…" at bounding box center [373, 273] width 373 height 409
click at [311, 277] on div "let randomHeroItems = document . querySelectorAll ( ".hero-content__item.is--la…" at bounding box center [373, 269] width 373 height 397
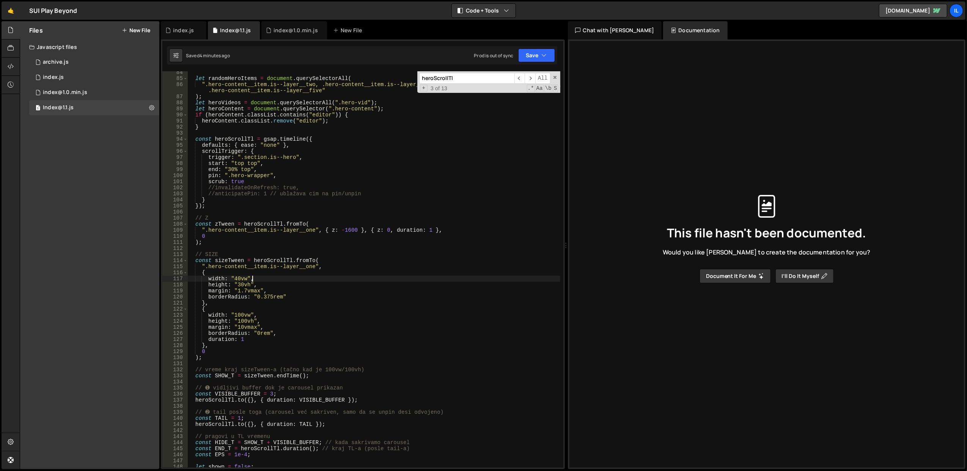
click at [311, 277] on div "let randomHeroItems = document . querySelectorAll ( ".hero-content__item.is--la…" at bounding box center [373, 273] width 373 height 409
click at [313, 274] on div "let randomHeroItems = document . querySelectorAll ( ".hero-content__item.is--la…" at bounding box center [373, 273] width 373 height 409
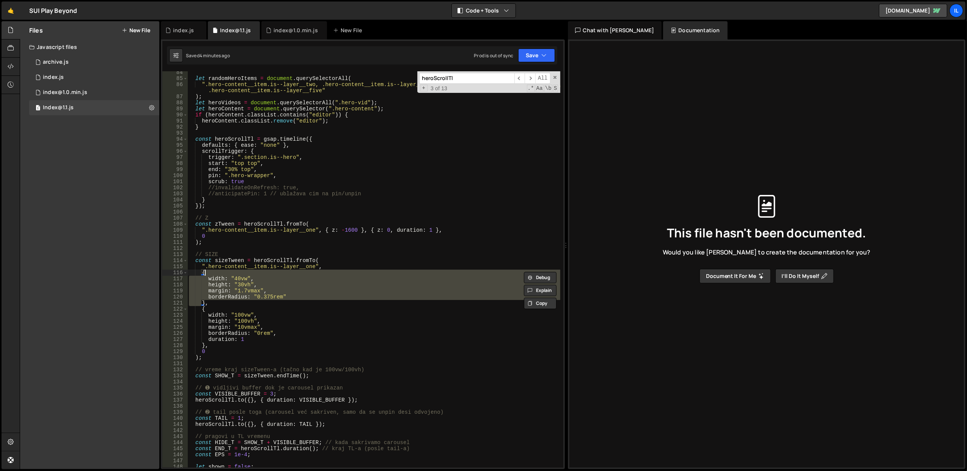
click at [313, 274] on div "let randomHeroItems = document . querySelectorAll ( ".hero-content__item.is--la…" at bounding box center [373, 273] width 373 height 409
click at [313, 274] on div "let randomHeroItems = document . querySelectorAll ( ".hero-content__item.is--la…" at bounding box center [373, 269] width 373 height 397
click at [313, 274] on div "let randomHeroItems = document . querySelectorAll ( ".hero-content__item.is--la…" at bounding box center [373, 273] width 373 height 409
click at [313, 274] on div "let randomHeroItems = document . querySelectorAll ( ".hero-content__item.is--la…" at bounding box center [373, 269] width 373 height 397
click at [313, 274] on div "let randomHeroItems = document . querySelectorAll ( ".hero-content__item.is--la…" at bounding box center [373, 273] width 373 height 409
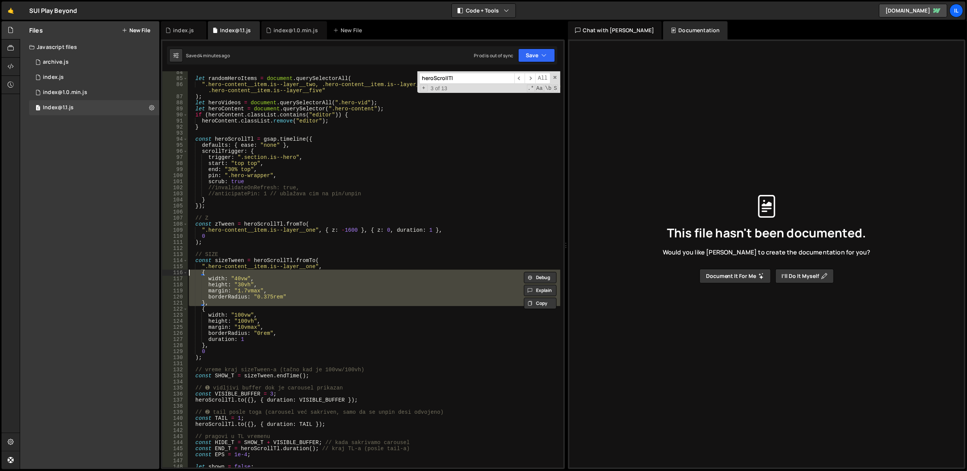
click at [313, 274] on div "let randomHeroItems = document . querySelectorAll ( ".hero-content__item.is--la…" at bounding box center [373, 273] width 373 height 409
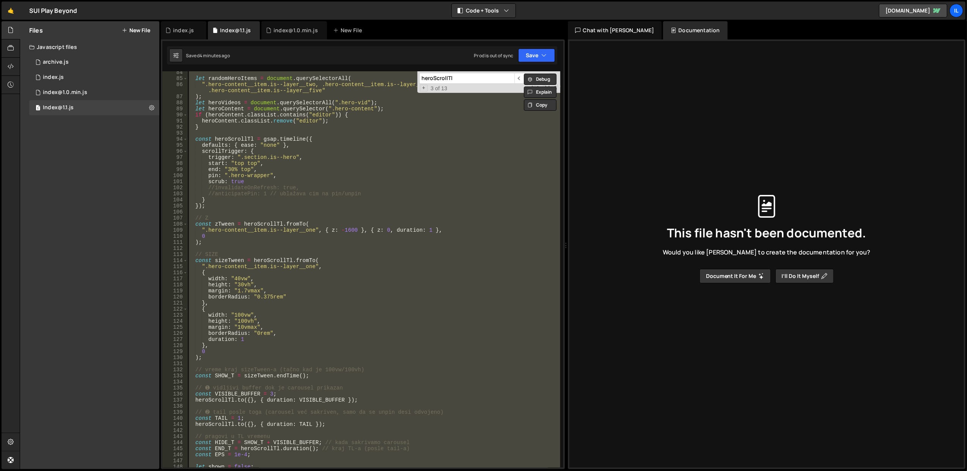
click at [315, 277] on div "let randomHeroItems = document . querySelectorAll ( ".hero-content__item.is--la…" at bounding box center [373, 269] width 373 height 397
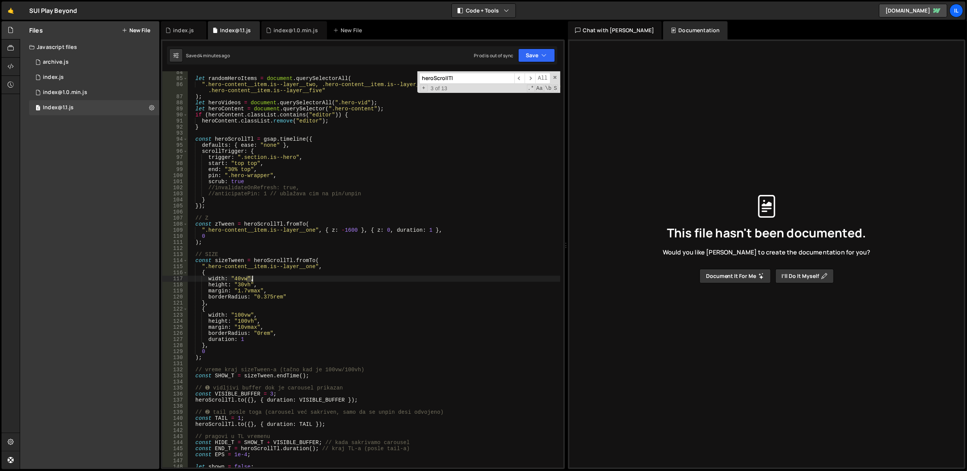
click at [315, 277] on div "let randomHeroItems = document . querySelectorAll ( ".hero-content__item.is--la…" at bounding box center [373, 273] width 373 height 409
click at [313, 272] on div "let randomHeroItems = document . querySelectorAll ( ".hero-content__item.is--la…" at bounding box center [373, 273] width 373 height 409
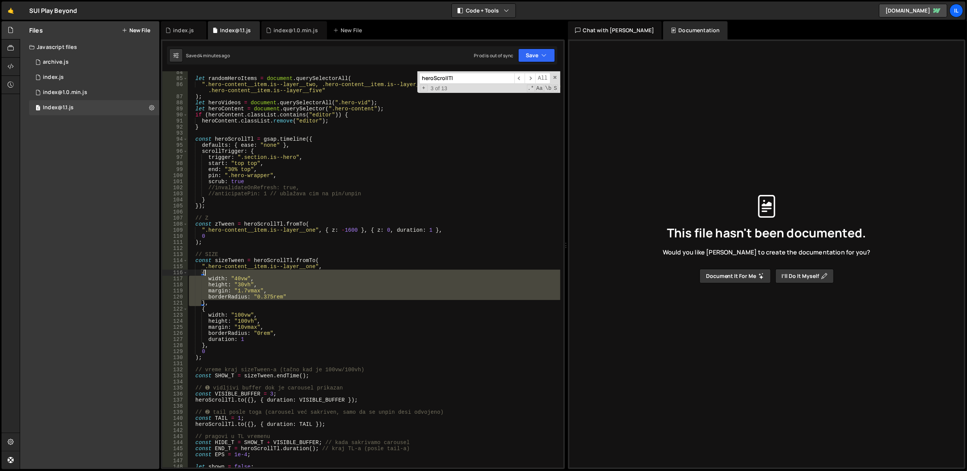
click at [313, 272] on div "let randomHeroItems = document . querySelectorAll ( ".hero-content__item.is--la…" at bounding box center [373, 273] width 373 height 409
click at [313, 272] on div "let randomHeroItems = document . querySelectorAll ( ".hero-content__item.is--la…" at bounding box center [373, 269] width 373 height 397
click at [313, 272] on div "let randomHeroItems = document . querySelectorAll ( ".hero-content__item.is--la…" at bounding box center [373, 273] width 373 height 409
click at [313, 272] on div "let randomHeroItems = document . querySelectorAll ( ".hero-content__item.is--la…" at bounding box center [373, 269] width 373 height 397
click at [313, 272] on div "let randomHeroItems = document . querySelectorAll ( ".hero-content__item.is--la…" at bounding box center [373, 273] width 373 height 409
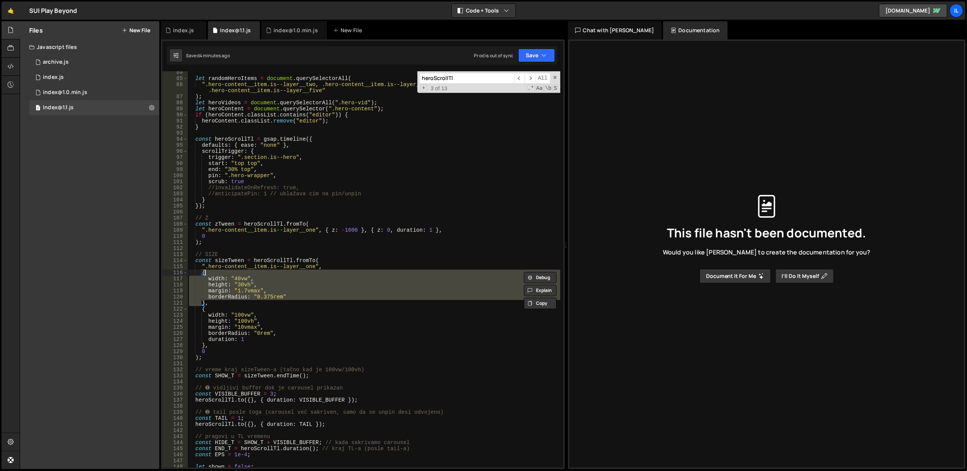
click at [313, 272] on div "let randomHeroItems = document . querySelectorAll ( ".hero-content__item.is--la…" at bounding box center [373, 269] width 373 height 397
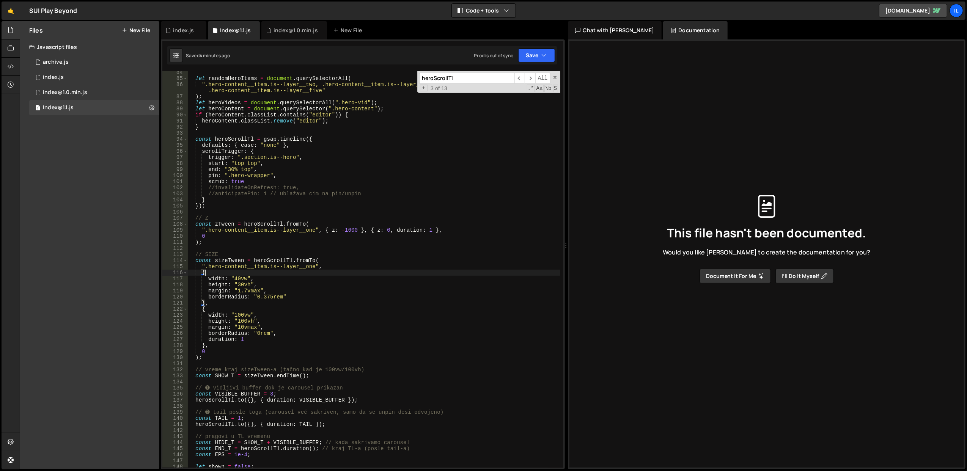
click at [313, 272] on div "let randomHeroItems = document . querySelectorAll ( ".hero-content__item.is--la…" at bounding box center [373, 273] width 373 height 409
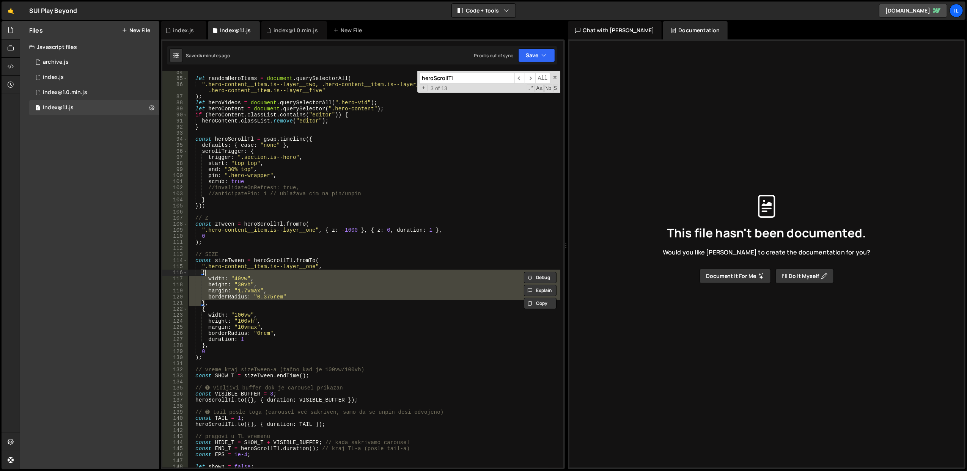
click at [313, 272] on div "let randomHeroItems = document . querySelectorAll ( ".hero-content__item.is--la…" at bounding box center [373, 269] width 373 height 397
click at [313, 272] on div "let randomHeroItems = document . querySelectorAll ( ".hero-content__item.is--la…" at bounding box center [373, 273] width 373 height 409
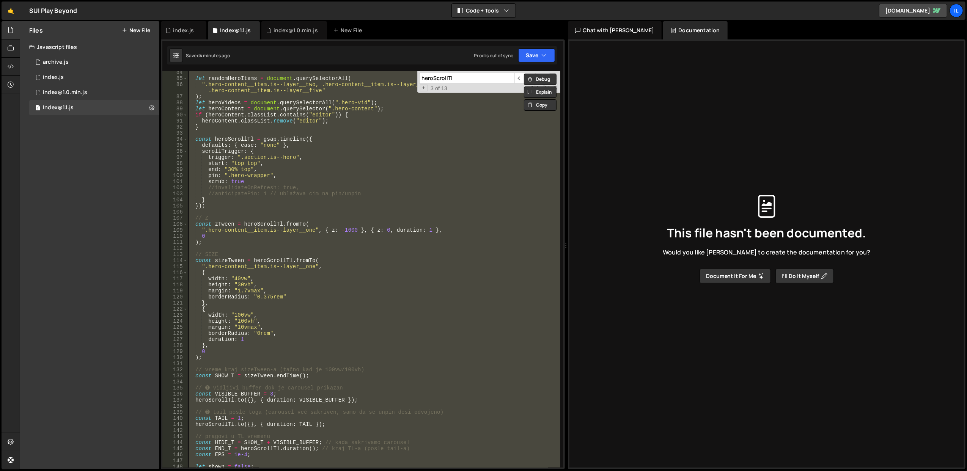
click at [313, 272] on div "let randomHeroItems = document . querySelectorAll ( ".hero-content__item.is--la…" at bounding box center [373, 269] width 373 height 397
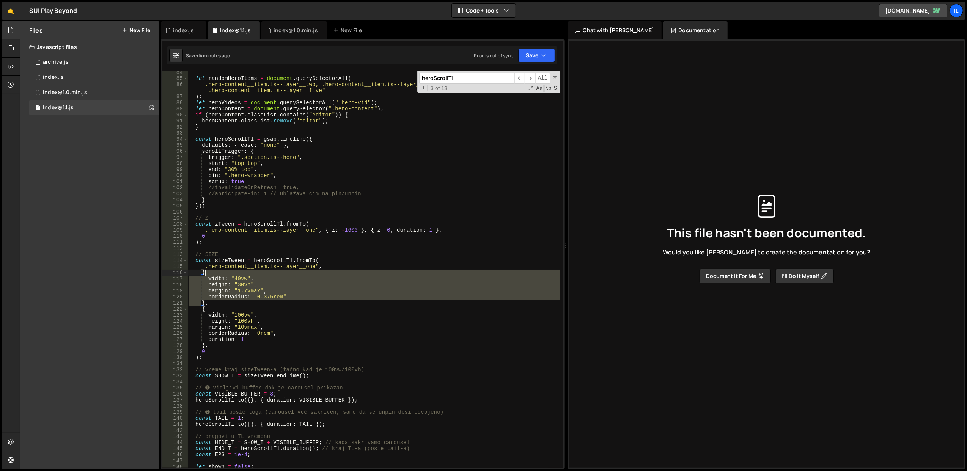
click at [313, 272] on div "let randomHeroItems = document . querySelectorAll ( ".hero-content__item.is--la…" at bounding box center [373, 273] width 373 height 409
click at [313, 272] on div "let randomHeroItems = document . querySelectorAll ( ".hero-content__item.is--la…" at bounding box center [373, 269] width 373 height 397
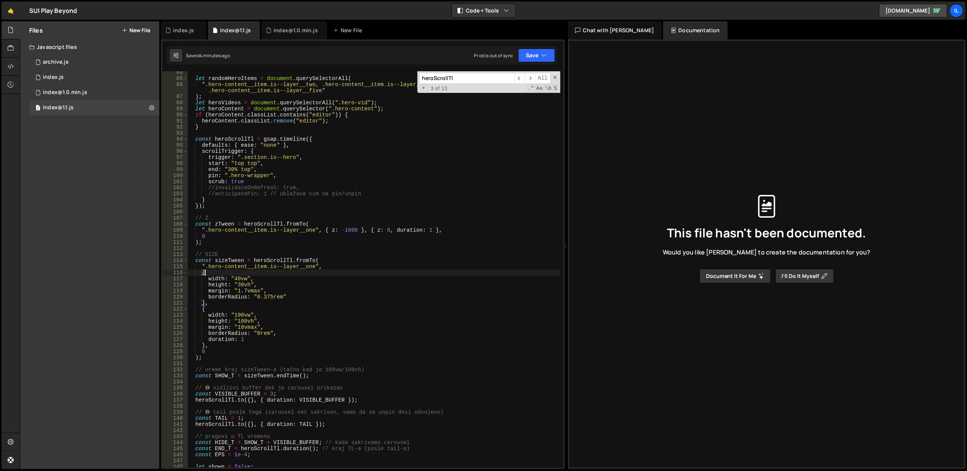
click at [313, 272] on div "let randomHeroItems = document . querySelectorAll ( ".hero-content__item.is--la…" at bounding box center [373, 273] width 373 height 409
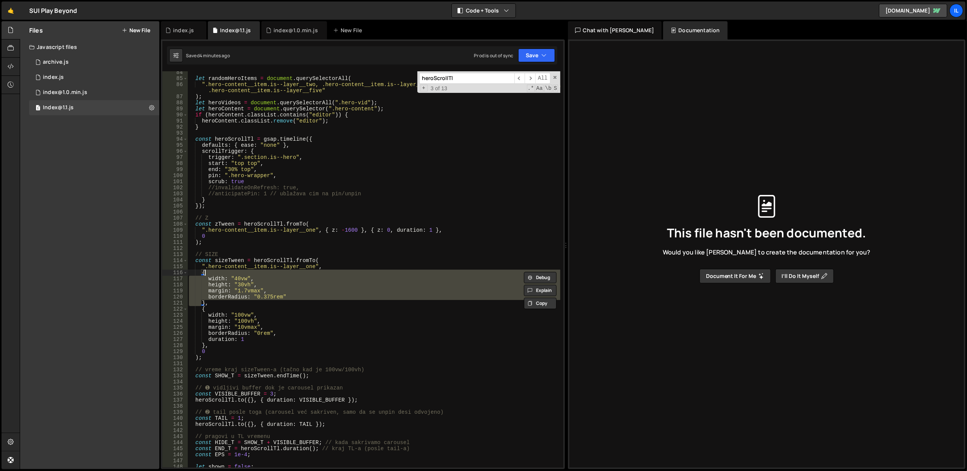
click at [313, 272] on div "let randomHeroItems = document . querySelectorAll ( ".hero-content__item.is--la…" at bounding box center [373, 269] width 373 height 397
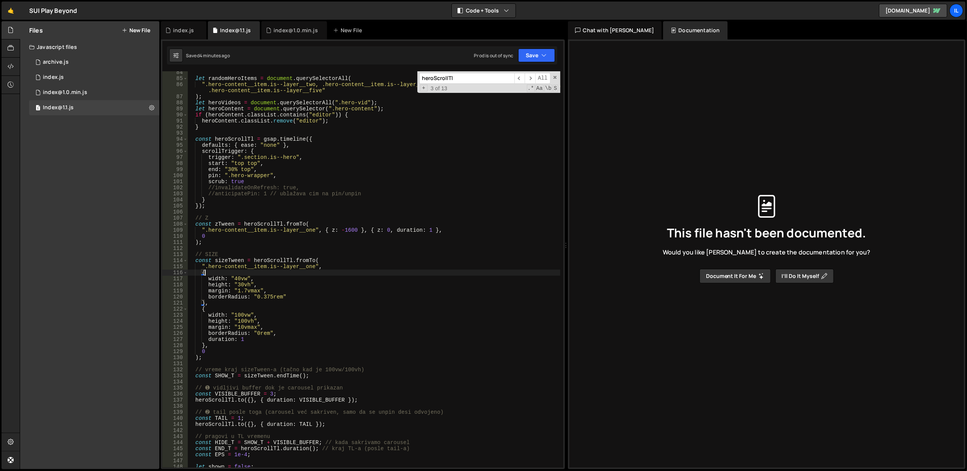
click at [313, 272] on div "let randomHeroItems = document . querySelectorAll ( ".hero-content__item.is--la…" at bounding box center [373, 273] width 373 height 409
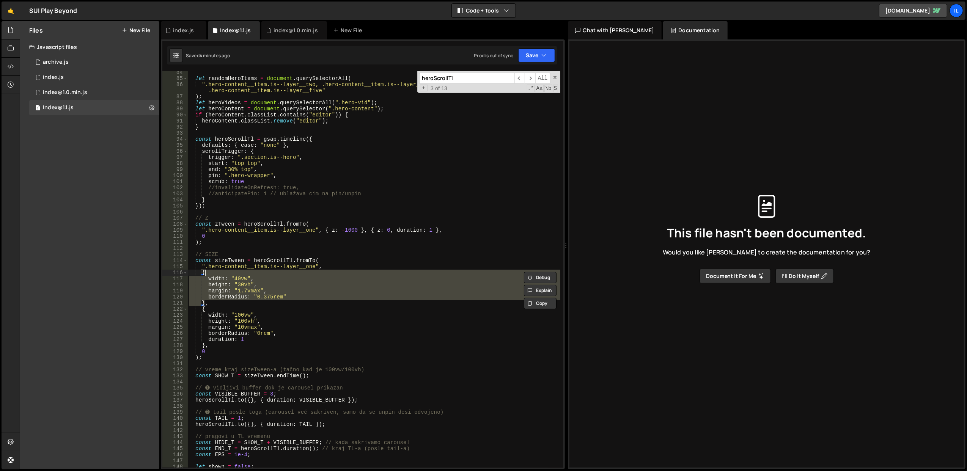
click at [313, 272] on div "let randomHeroItems = document . querySelectorAll ( ".hero-content__item.is--la…" at bounding box center [373, 273] width 373 height 409
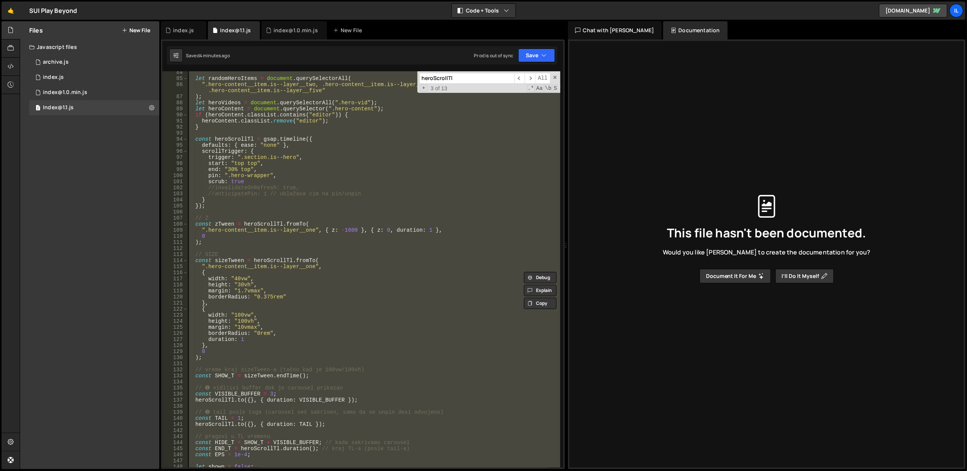
click at [313, 272] on div "let randomHeroItems = document . querySelectorAll ( ".hero-content__item.is--la…" at bounding box center [373, 273] width 373 height 409
click at [313, 272] on div "let randomHeroItems = document . querySelectorAll ( ".hero-content__item.is--la…" at bounding box center [373, 269] width 373 height 397
click at [313, 272] on div "let randomHeroItems = document . querySelectorAll ( ".hero-content__item.is--la…" at bounding box center [373, 273] width 373 height 409
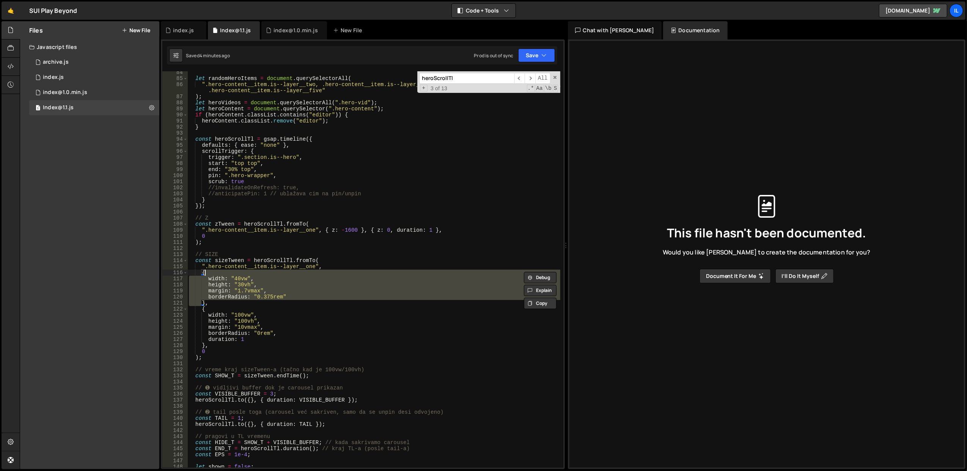
click at [313, 272] on div "let randomHeroItems = document . querySelectorAll ( ".hero-content__item.is--la…" at bounding box center [373, 269] width 373 height 397
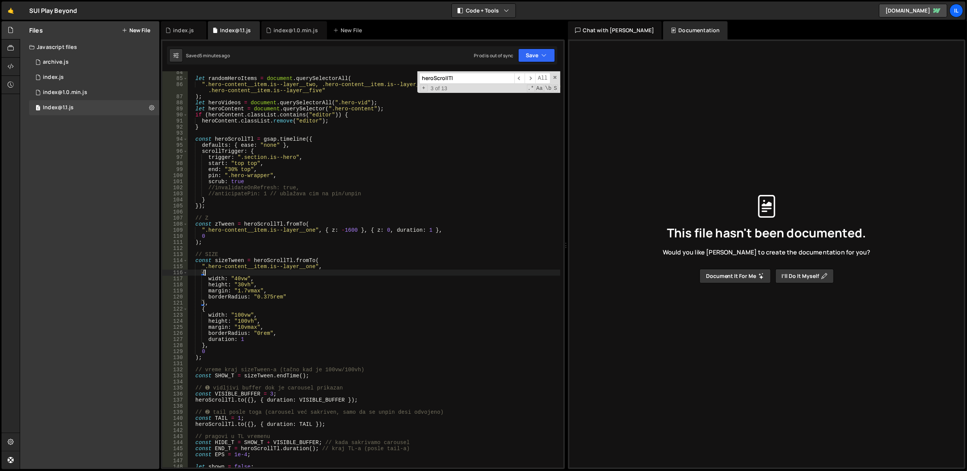
click at [313, 272] on div "let randomHeroItems = document . querySelectorAll ( ".hero-content__item.is--la…" at bounding box center [373, 273] width 373 height 409
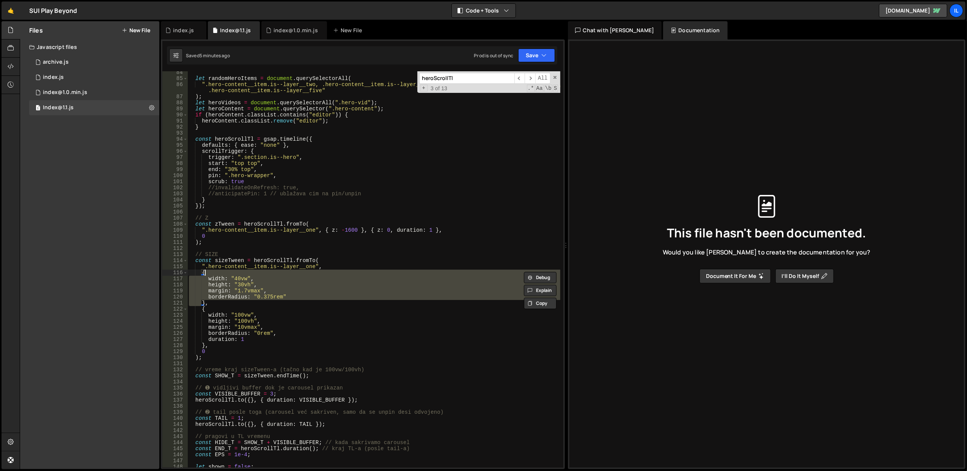
click at [313, 272] on div "let randomHeroItems = document . querySelectorAll ( ".hero-content__item.is--la…" at bounding box center [373, 269] width 373 height 397
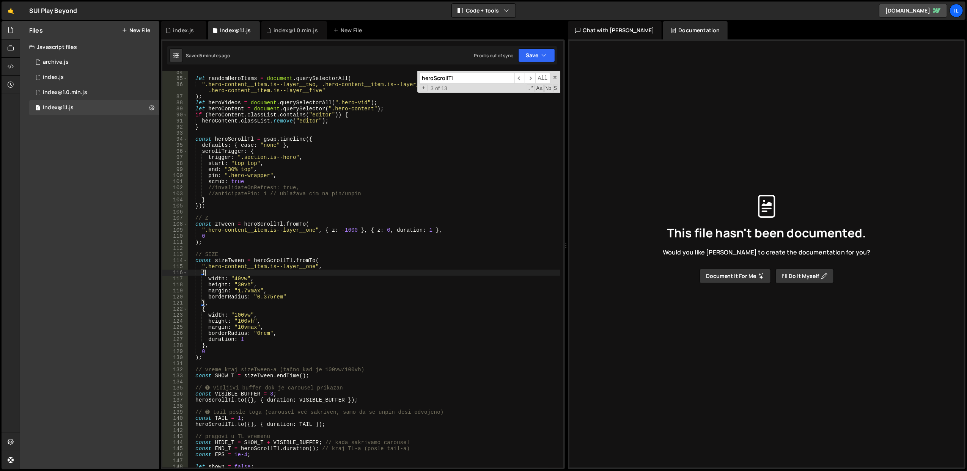
click at [313, 272] on div "let randomHeroItems = document . querySelectorAll ( ".hero-content__item.is--la…" at bounding box center [373, 273] width 373 height 409
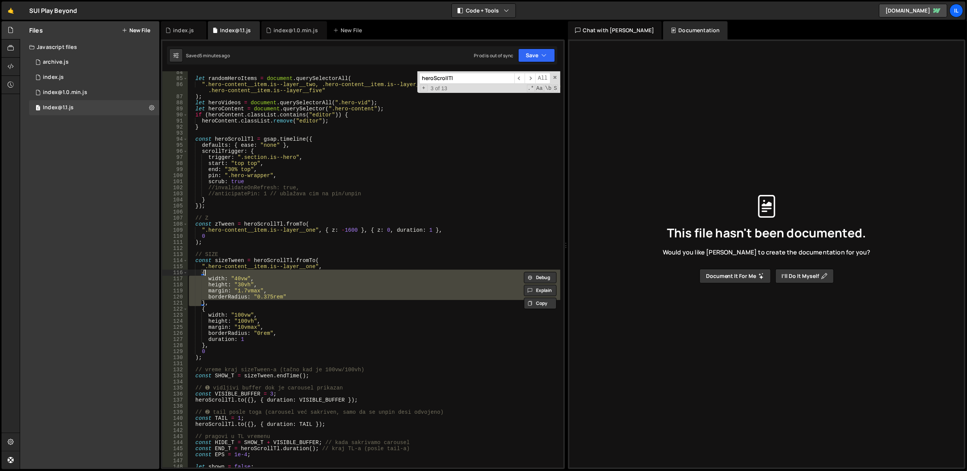
click at [313, 272] on div "let randomHeroItems = document . querySelectorAll ( ".hero-content__item.is--la…" at bounding box center [373, 269] width 373 height 397
click at [313, 272] on div "let randomHeroItems = document . querySelectorAll ( ".hero-content__item.is--la…" at bounding box center [373, 273] width 373 height 409
click at [282, 294] on div "let randomHeroItems = document . querySelectorAll ( ".hero-content__item.is--la…" at bounding box center [373, 269] width 373 height 397
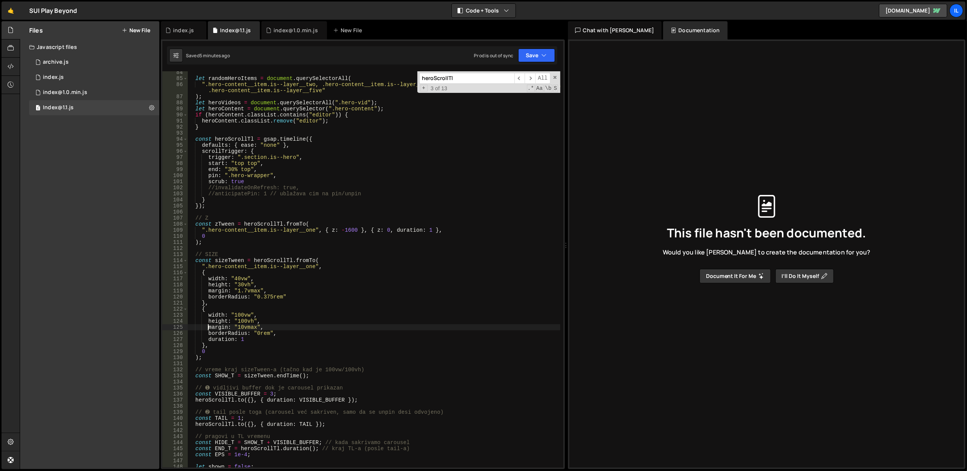
click at [208, 327] on div "let randomHeroItems = document . querySelectorAll ( ".hero-content__item.is--la…" at bounding box center [373, 273] width 373 height 409
click at [369, 296] on div "let randomHeroItems = document . querySelectorAll ( ".hero-content__item.is--la…" at bounding box center [373, 273] width 373 height 409
click at [216, 330] on div "let randomHeroItems = document . querySelectorAll ( ".hero-content__item.is--la…" at bounding box center [373, 273] width 373 height 409
click at [229, 311] on div "let randomHeroItems = document . querySelectorAll ( ".hero-content__item.is--la…" at bounding box center [373, 273] width 373 height 409
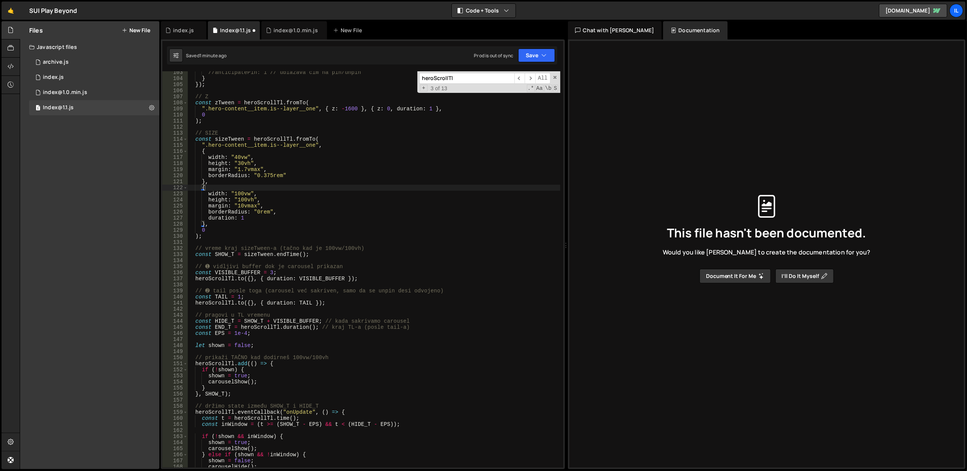
scroll to position [688, 0]
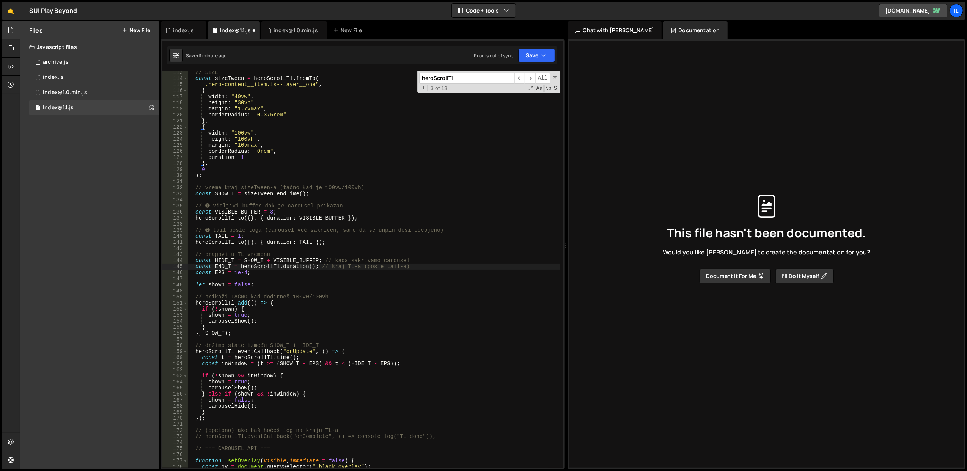
click at [295, 267] on div "// SIZE const sizeTween = heroScrollTl . fromTo ( ".hero-content__item.is--laye…" at bounding box center [373, 273] width 373 height 409
click at [295, 267] on div "// SIZE const sizeTween = heroScrollTl . fromTo ( ".hero-content__item.is--laye…" at bounding box center [373, 269] width 373 height 397
click at [295, 267] on div "// SIZE const sizeTween = heroScrollTl . fromTo ( ".hero-content__item.is--laye…" at bounding box center [373, 273] width 373 height 409
click at [294, 267] on div "// SIZE const sizeTween = heroScrollTl . fromTo ( ".hero-content__item.is--laye…" at bounding box center [373, 269] width 373 height 397
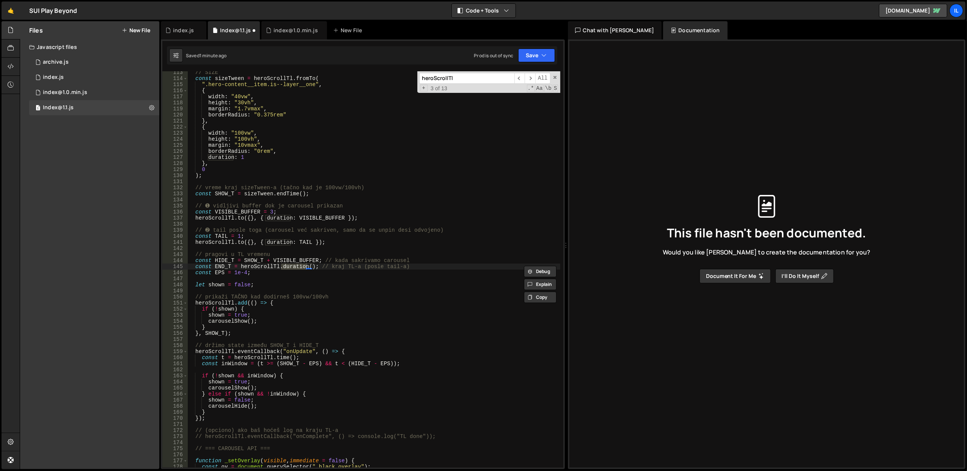
click at [294, 267] on div "// SIZE const sizeTween = heroScrollTl . fromTo ( ".hero-content__item.is--laye…" at bounding box center [373, 273] width 373 height 409
click at [294, 267] on div "// SIZE const sizeTween = heroScrollTl . fromTo ( ".hero-content__item.is--laye…" at bounding box center [373, 269] width 373 height 397
click at [294, 267] on div "// SIZE const sizeTween = heroScrollTl . fromTo ( ".hero-content__item.is--laye…" at bounding box center [373, 273] width 373 height 409
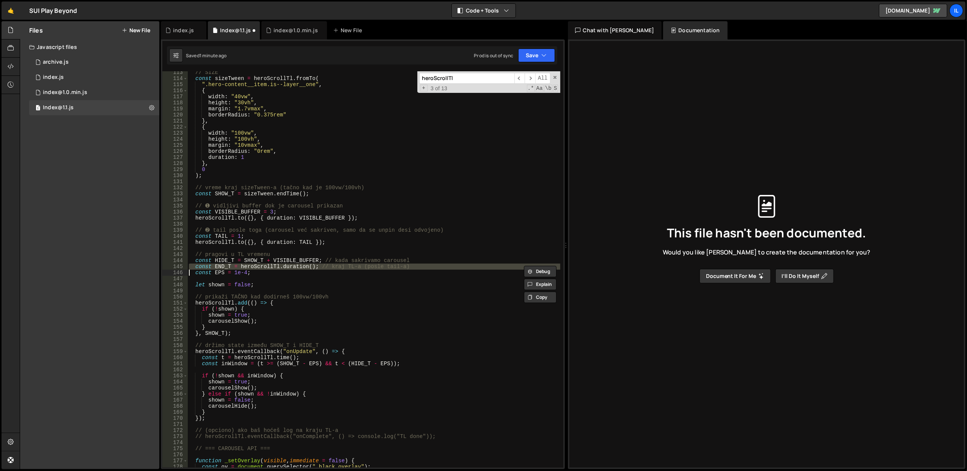
scroll to position [0, 0]
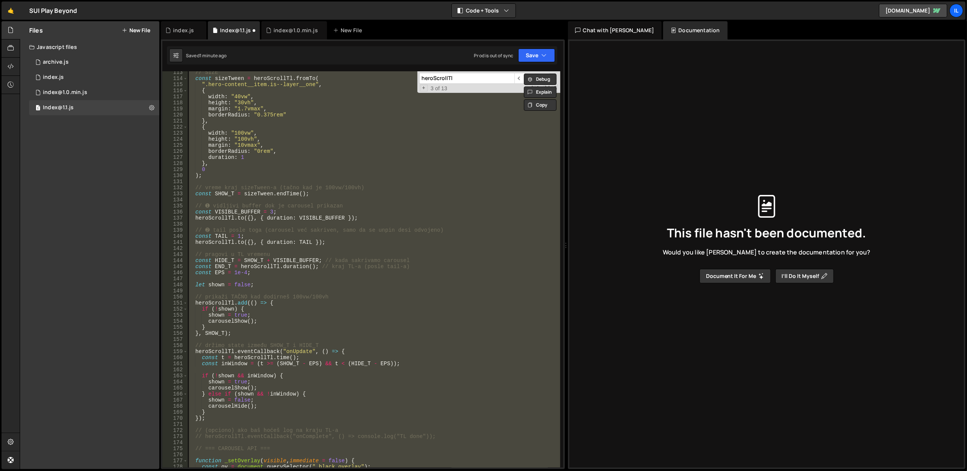
click at [294, 267] on div "// SIZE const sizeTween = heroScrollTl . fromTo ( ".hero-content__item.is--laye…" at bounding box center [373, 273] width 373 height 409
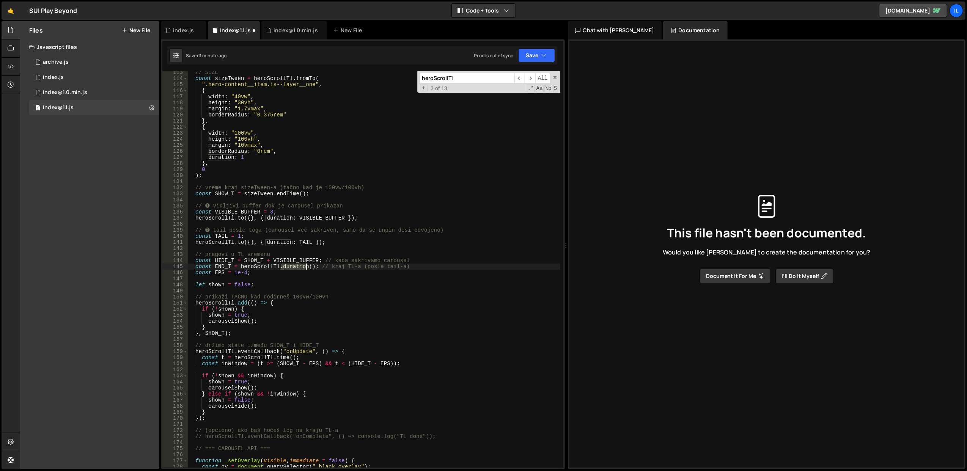
click at [294, 267] on div "// SIZE const sizeTween = heroScrollTl . fromTo ( ".hero-content__item.is--laye…" at bounding box center [373, 273] width 373 height 409
click at [294, 267] on div "// SIZE const sizeTween = heroScrollTl . fromTo ( ".hero-content__item.is--laye…" at bounding box center [373, 269] width 373 height 397
click at [294, 267] on div "// SIZE const sizeTween = heroScrollTl . fromTo ( ".hero-content__item.is--laye…" at bounding box center [373, 273] width 373 height 409
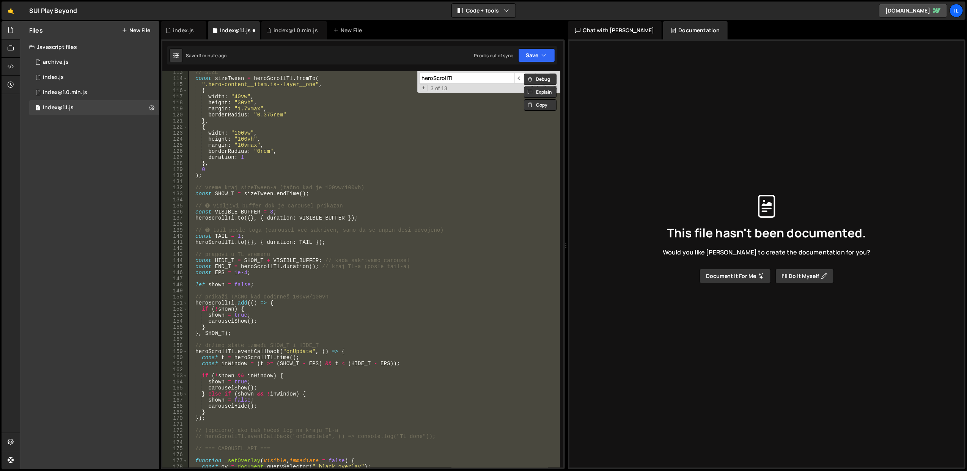
click at [294, 267] on div "// SIZE const sizeTween = heroScrollTl . fromTo ( ".hero-content__item.is--laye…" at bounding box center [373, 273] width 373 height 409
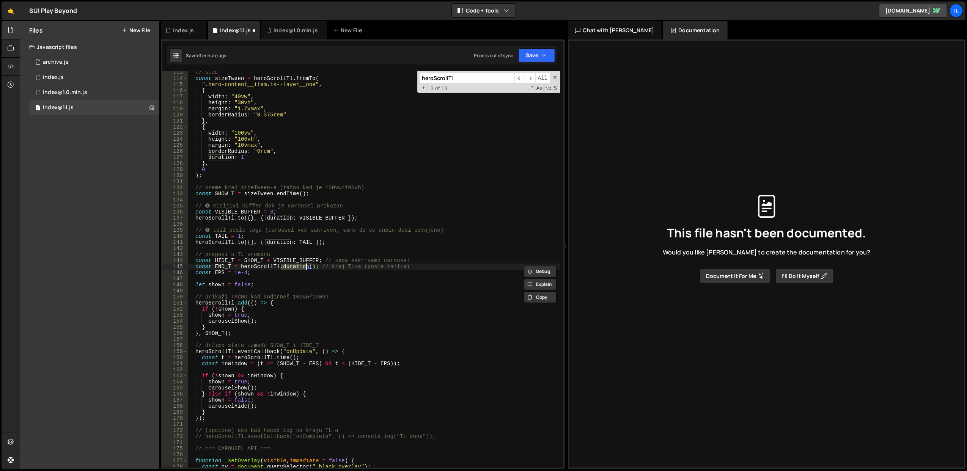
click at [294, 267] on div "// SIZE const sizeTween = heroScrollTl . fromTo ( ".hero-content__item.is--laye…" at bounding box center [373, 269] width 373 height 397
click at [294, 267] on div "// SIZE const sizeTween = heroScrollTl . fromTo ( ".hero-content__item.is--laye…" at bounding box center [373, 273] width 373 height 409
click at [227, 219] on div "// SIZE const sizeTween = heroScrollTl . fromTo ( ".hero-content__item.is--laye…" at bounding box center [373, 273] width 373 height 409
click at [229, 209] on div "// SIZE const sizeTween = heroScrollTl . fromTo ( ".hero-content__item.is--laye…" at bounding box center [373, 273] width 373 height 409
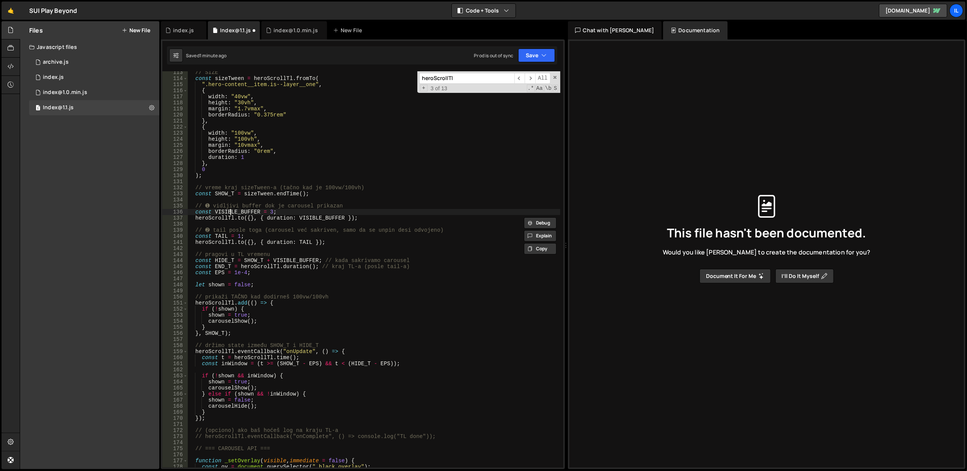
click at [229, 209] on div "// SIZE const sizeTween = heroScrollTl . fromTo ( ".hero-content__item.is--laye…" at bounding box center [373, 273] width 373 height 409
click at [279, 315] on div "// SIZE const sizeTween = heroScrollTl . fromTo ( ".hero-content__item.is--laye…" at bounding box center [373, 273] width 373 height 409
click at [366, 299] on div "// SIZE const sizeTween = heroScrollTl . fromTo ( ".hero-content__item.is--laye…" at bounding box center [373, 273] width 373 height 409
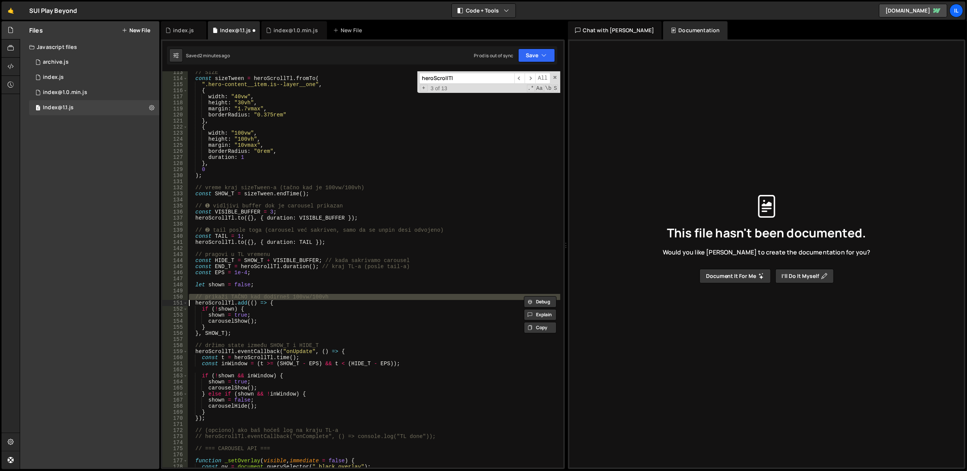
click at [362, 315] on div "// SIZE const sizeTween = heroScrollTl . fromTo ( ".hero-content__item.is--laye…" at bounding box center [373, 273] width 373 height 409
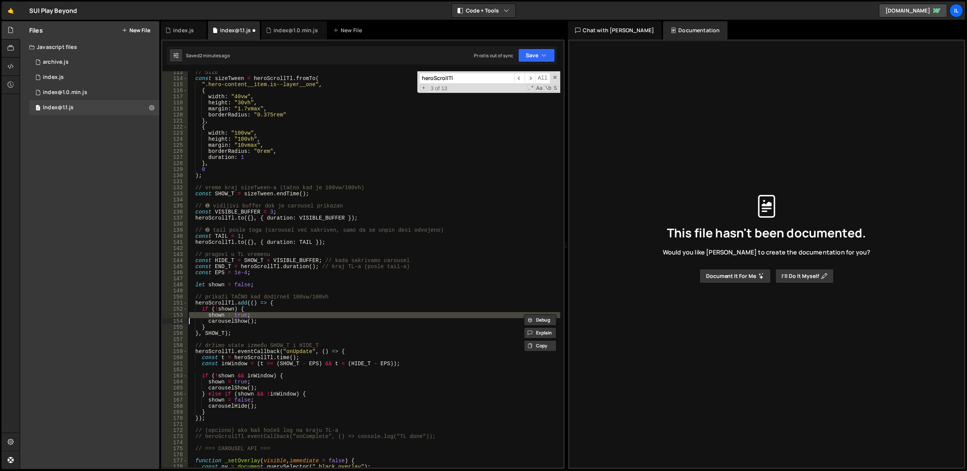
click at [362, 315] on div "// SIZE const sizeTween = heroScrollTl . fromTo ( ".hero-content__item.is--laye…" at bounding box center [373, 273] width 373 height 409
click at [357, 301] on div "// SIZE const sizeTween = heroScrollTl . fromTo ( ".hero-content__item.is--laye…" at bounding box center [373, 273] width 373 height 409
click at [232, 175] on div "// SIZE const sizeTween = heroScrollTl . fromTo ( ".hero-content__item.is--laye…" at bounding box center [373, 273] width 373 height 409
type textarea ");"
click at [244, 179] on div "// SIZE const sizeTween = heroScrollTl . fromTo ( ".hero-content__item.is--laye…" at bounding box center [373, 273] width 373 height 409
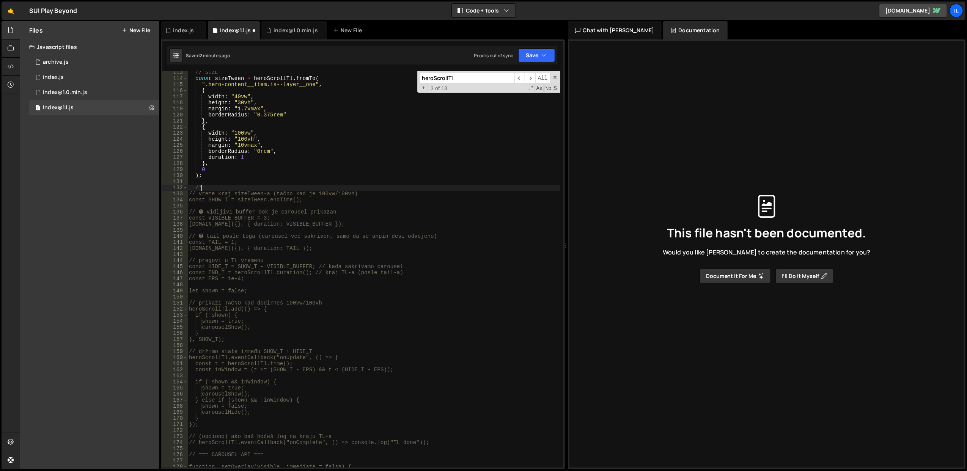
click at [260, 293] on div "// SIZE const sizeTween = heroScrollTl . fromTo ( ".hero-content__item.is--laye…" at bounding box center [373, 273] width 373 height 409
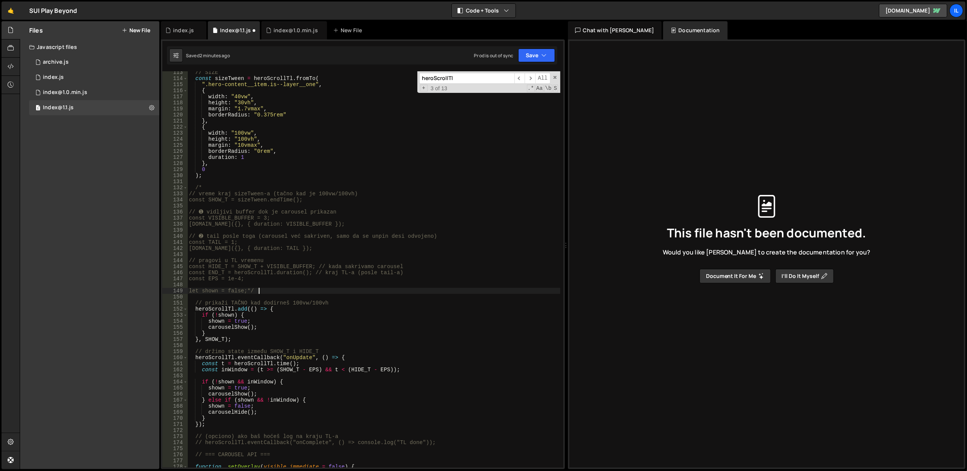
click at [279, 274] on div "// SIZE const sizeTween = heroScrollTl . fromTo ( ".hero-content__item.is--laye…" at bounding box center [373, 273] width 373 height 409
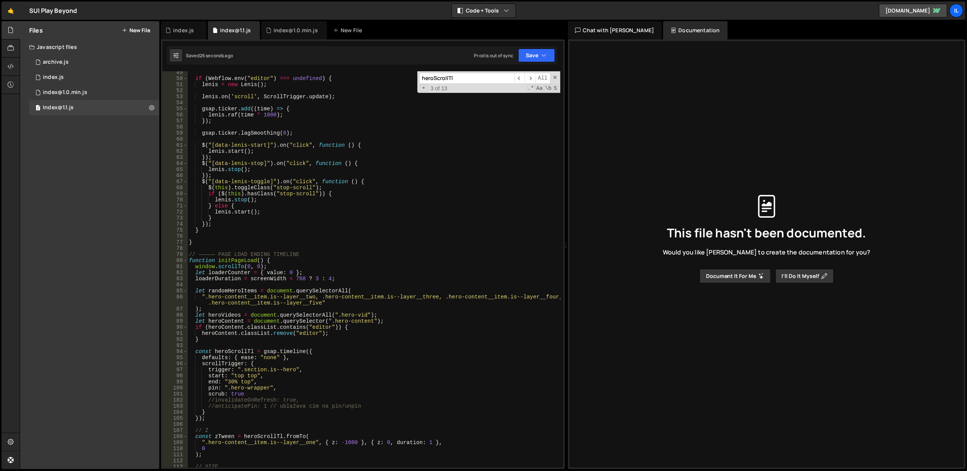
scroll to position [293, 0]
click at [335, 385] on div "if ( Webflow . env ( "editor" ) === undefined ) { lenis = new Lenis ( ) ; lenis…" at bounding box center [373, 273] width 373 height 409
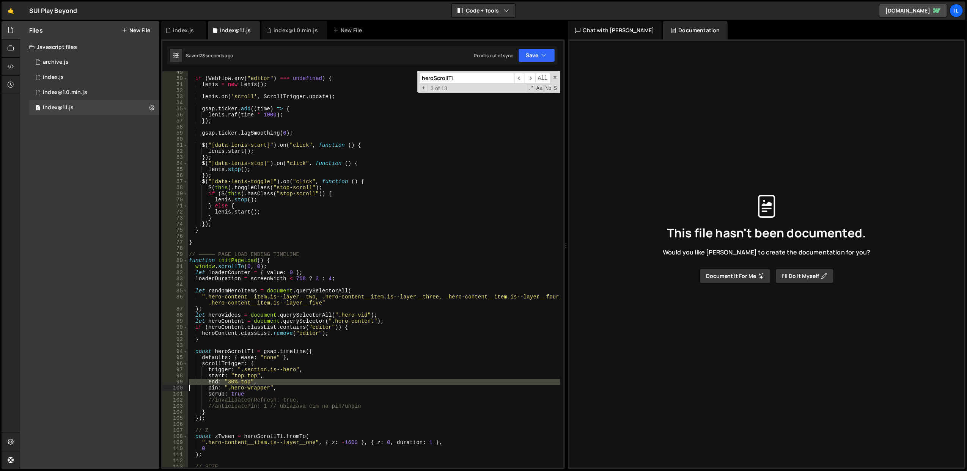
click at [338, 374] on div "if ( Webflow . env ( "editor" ) === undefined ) { lenis = new Lenis ( ) ; lenis…" at bounding box center [373, 273] width 373 height 409
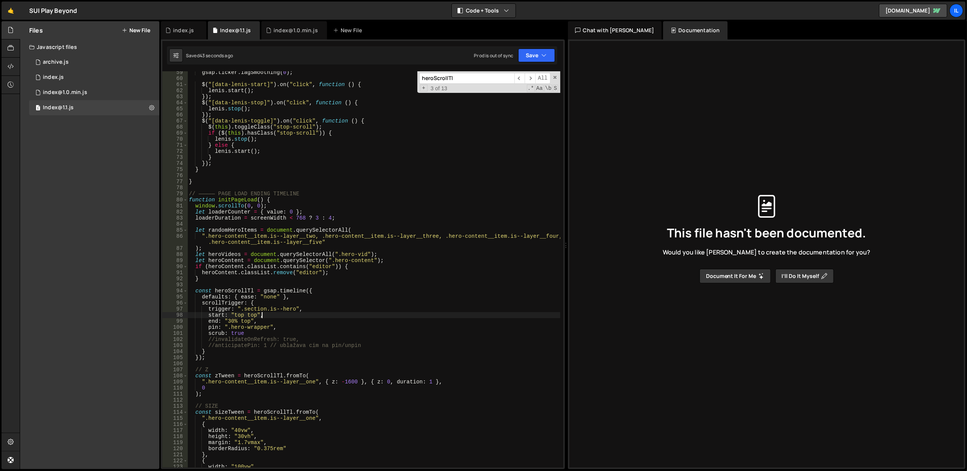
scroll to position [354, 0]
click at [222, 315] on div "gsap . ticker . lagSmoothing ( 0 ) ; $ ( "[data-lenis-start]" ) . on ( "click" …" at bounding box center [373, 273] width 373 height 409
click at [238, 327] on div "gsap . ticker . lagSmoothing ( 0 ) ; $ ( "[data-lenis-start]" ) . on ( "click" …" at bounding box center [373, 273] width 373 height 409
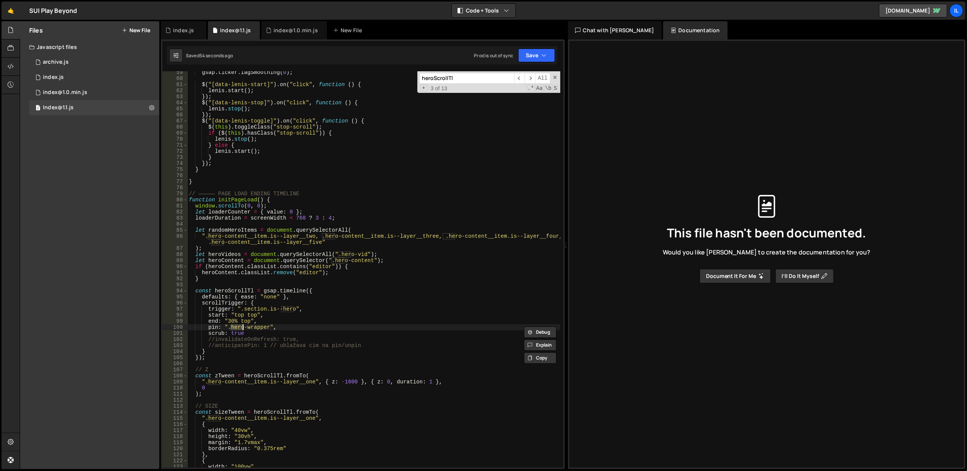
click at [208, 326] on div "gsap . ticker . lagSmoothing ( 0 ) ; $ ( "[data-lenis-start]" ) . on ( "click" …" at bounding box center [373, 273] width 373 height 409
click at [305, 303] on div "gsap . ticker . lagSmoothing ( 0 ) ; $ ( "[data-lenis-start]" ) . on ( "click" …" at bounding box center [373, 273] width 373 height 409
click at [527, 57] on button "Save" at bounding box center [536, 56] width 37 height 14
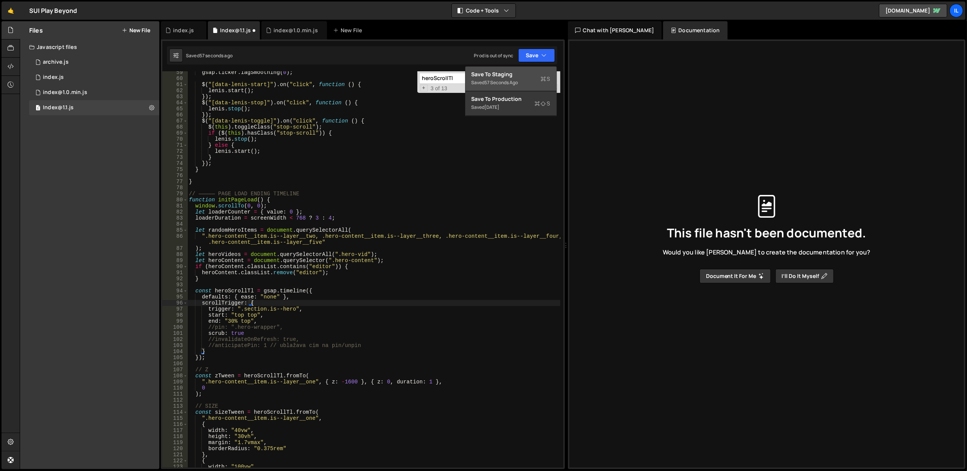
click at [516, 76] on div "Save to Staging S" at bounding box center [511, 75] width 79 height 8
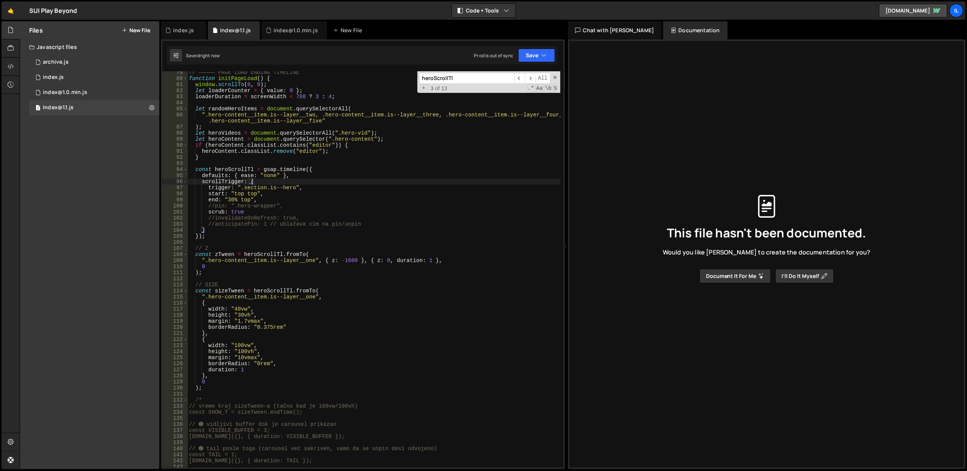
scroll to position [597, 0]
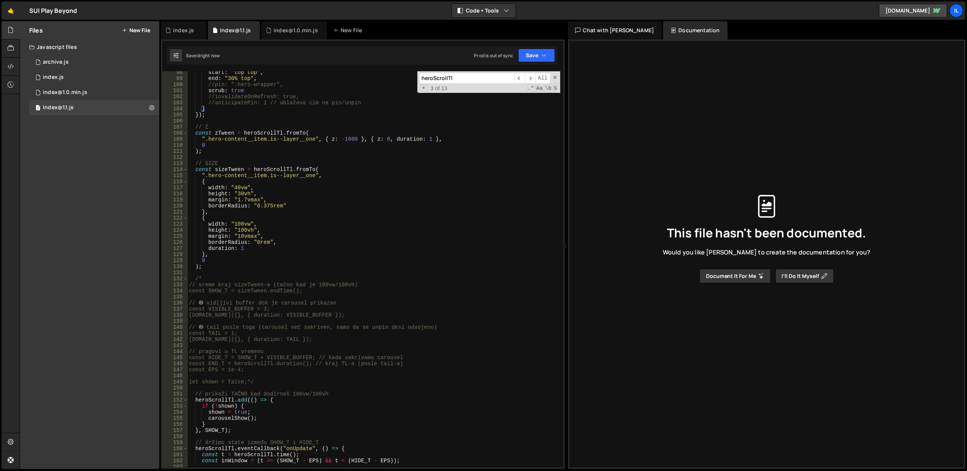
type textarea "/*"
drag, startPoint x: 209, startPoint y: 280, endPoint x: 186, endPoint y: 279, distance: 24.0
click at [186, 279] on div "/* 98 99 100 101 102 103 104 105 106 107 108 109 110 111 112 113 114 115 116 11…" at bounding box center [362, 269] width 401 height 397
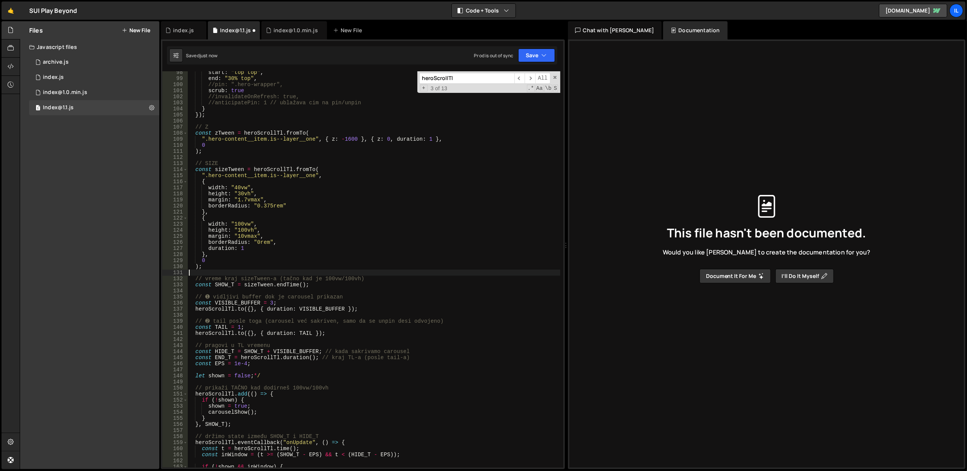
click at [264, 375] on div "start : "top top" , end : "30% top" , //pin: ".hero-wrapper", scrub : true //in…" at bounding box center [373, 273] width 373 height 409
click at [294, 260] on div "start : "top top" , end : "30% top" , //pin: ".hero-wrapper", scrub : true //in…" at bounding box center [373, 273] width 373 height 409
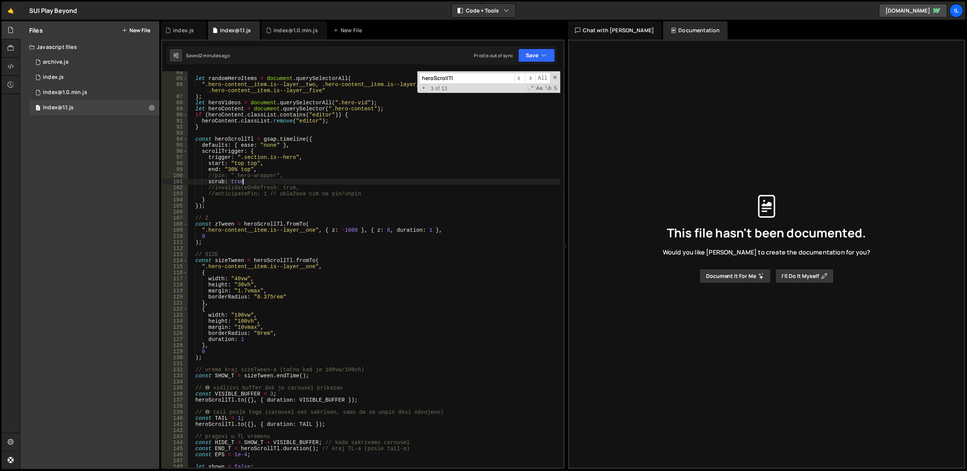
click at [287, 181] on div "let randomHeroItems = document . querySelectorAll ( ".hero-content__item.is--la…" at bounding box center [373, 273] width 373 height 409
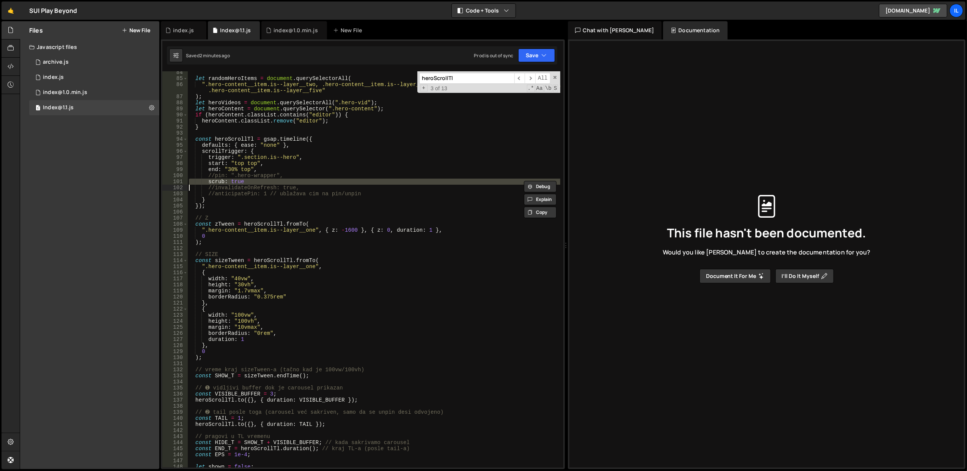
click at [297, 168] on div "let randomHeroItems = document . querySelectorAll ( ".hero-content__item.is--la…" at bounding box center [373, 273] width 373 height 409
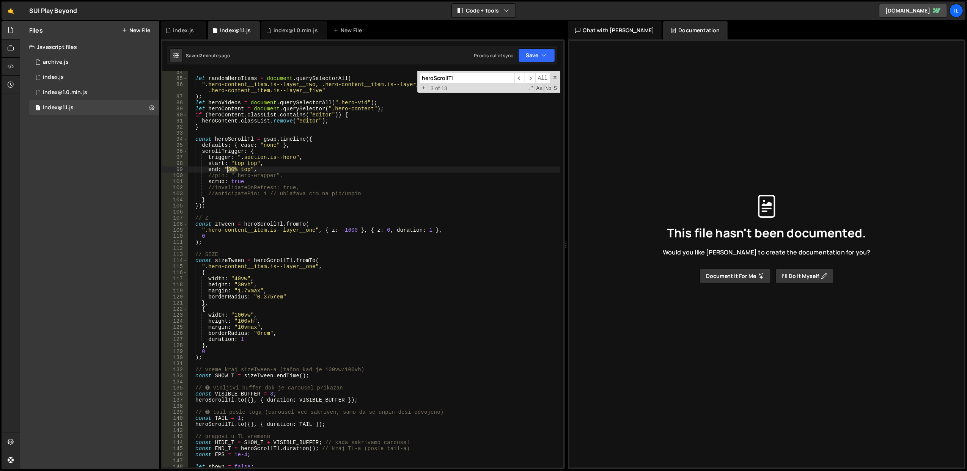
drag, startPoint x: 236, startPoint y: 172, endPoint x: 227, endPoint y: 170, distance: 9.3
click at [227, 170] on div "let randomHeroItems = document . querySelectorAll ( ".hero-content__item.is--la…" at bounding box center [373, 273] width 373 height 409
type textarea "end: "bottom top","
click at [339, 131] on div "let randomHeroItems = document . querySelectorAll ( ".hero-content__item.is--la…" at bounding box center [373, 273] width 373 height 409
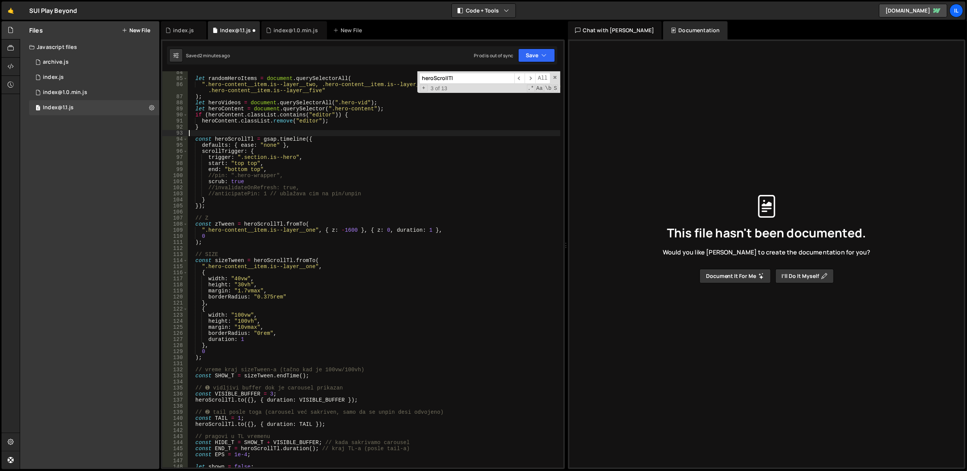
scroll to position [0, 0]
click at [331, 148] on div "let randomHeroItems = document . querySelectorAll ( ".hero-content__item.is--la…" at bounding box center [373, 273] width 373 height 409
click at [331, 157] on div "let randomHeroItems = document . querySelectorAll ( ".hero-content__item.is--la…" at bounding box center [373, 273] width 373 height 409
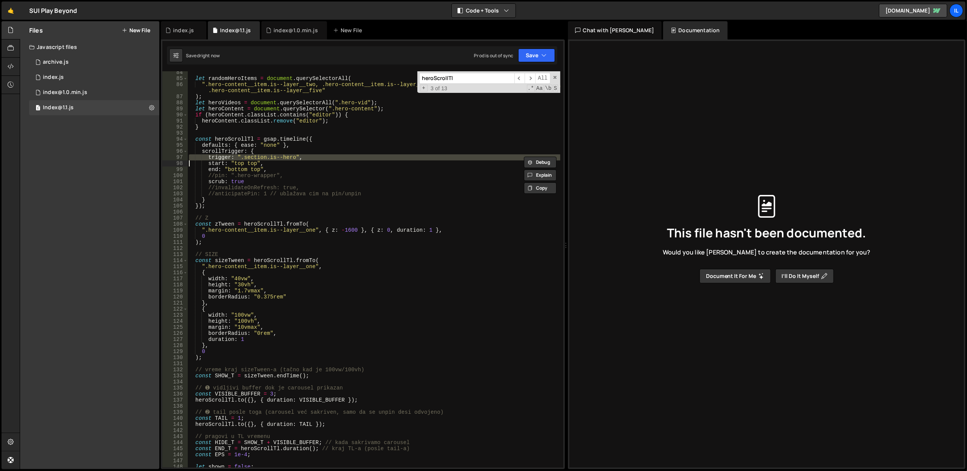
click at [334, 166] on div "let randomHeroItems = document . querySelectorAll ( ".hero-content__item.is--la…" at bounding box center [373, 273] width 373 height 409
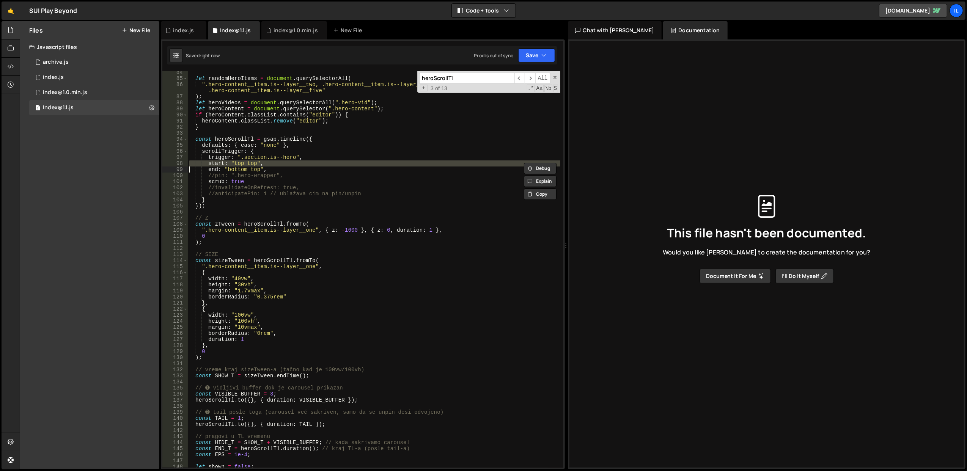
click at [334, 166] on div "let randomHeroItems = document . querySelectorAll ( ".hero-content__item.is--la…" at bounding box center [373, 273] width 373 height 409
click at [336, 173] on div "let randomHeroItems = document . querySelectorAll ( ".hero-content__item.is--la…" at bounding box center [373, 273] width 373 height 409
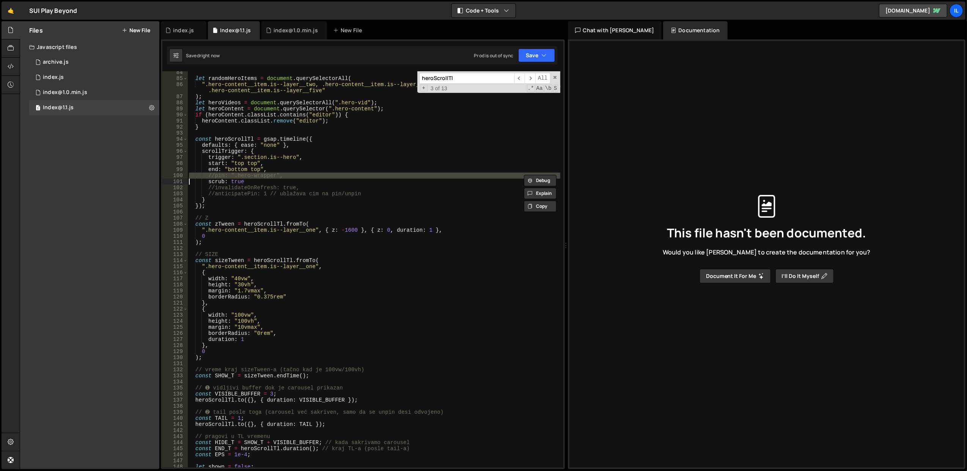
click at [335, 170] on div "let randomHeroItems = document . querySelectorAll ( ".hero-content__item.is--la…" at bounding box center [373, 273] width 373 height 409
click at [333, 166] on div "let randomHeroItems = document . querySelectorAll ( ".hero-content__item.is--la…" at bounding box center [373, 273] width 373 height 409
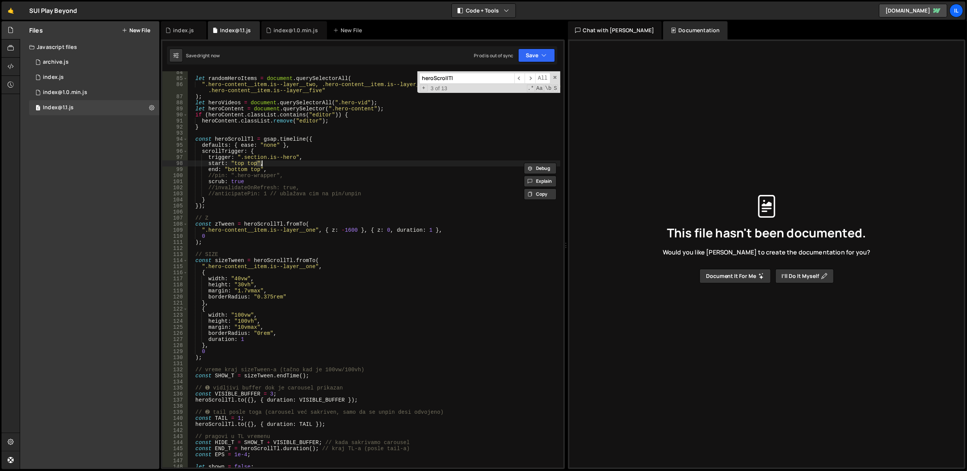
click at [333, 166] on div "let randomHeroItems = document . querySelectorAll ( ".hero-content__item.is--la…" at bounding box center [373, 273] width 373 height 409
click at [333, 158] on div "let randomHeroItems = document . querySelectorAll ( ".hero-content__item.is--la…" at bounding box center [373, 273] width 373 height 409
click at [335, 165] on div "let randomHeroItems = document . querySelectorAll ( ".hero-content__item.is--la…" at bounding box center [373, 273] width 373 height 409
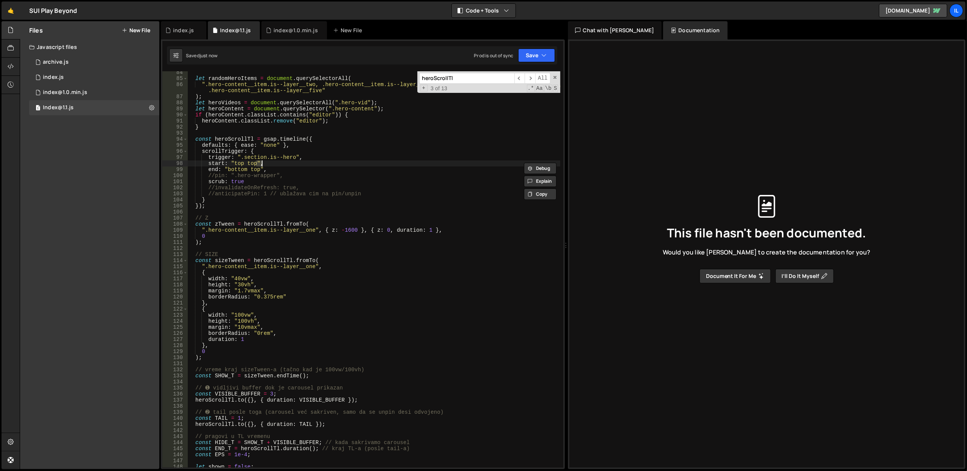
click at [335, 161] on div "let randomHeroItems = document . querySelectorAll ( ".hero-content__item.is--la…" at bounding box center [373, 269] width 373 height 397
click at [335, 161] on div "let randomHeroItems = document . querySelectorAll ( ".hero-content__item.is--la…" at bounding box center [373, 273] width 373 height 409
click at [335, 165] on div "let randomHeroItems = document . querySelectorAll ( ".hero-content__item.is--la…" at bounding box center [373, 269] width 373 height 397
click at [335, 165] on div "let randomHeroItems = document . querySelectorAll ( ".hero-content__item.is--la…" at bounding box center [373, 273] width 373 height 409
click at [337, 170] on div "let randomHeroItems = document . querySelectorAll ( ".hero-content__item.is--la…" at bounding box center [373, 273] width 373 height 409
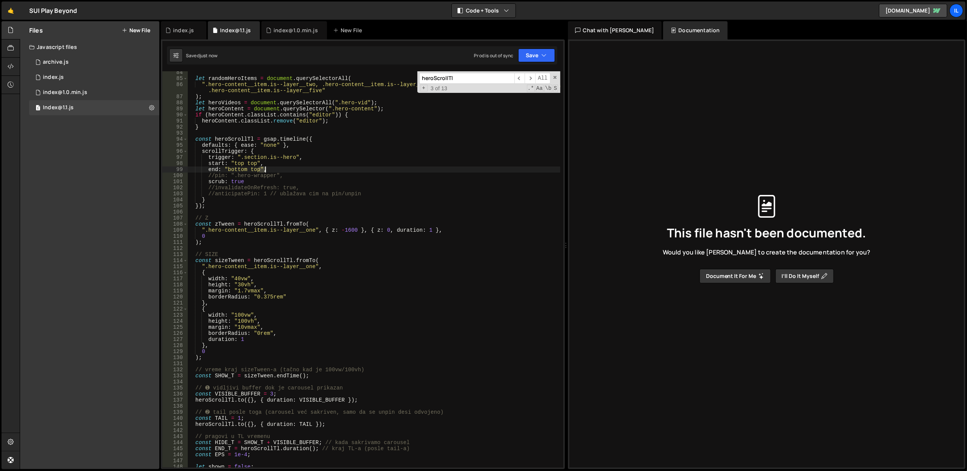
click at [337, 170] on div "let randomHeroItems = document . querySelectorAll ( ".hero-content__item.is--la…" at bounding box center [373, 273] width 373 height 409
click at [339, 176] on div "let randomHeroItems = document . querySelectorAll ( ".hero-content__item.is--la…" at bounding box center [373, 273] width 373 height 409
click at [339, 171] on div "let randomHeroItems = document . querySelectorAll ( ".hero-content__item.is--la…" at bounding box center [373, 273] width 373 height 409
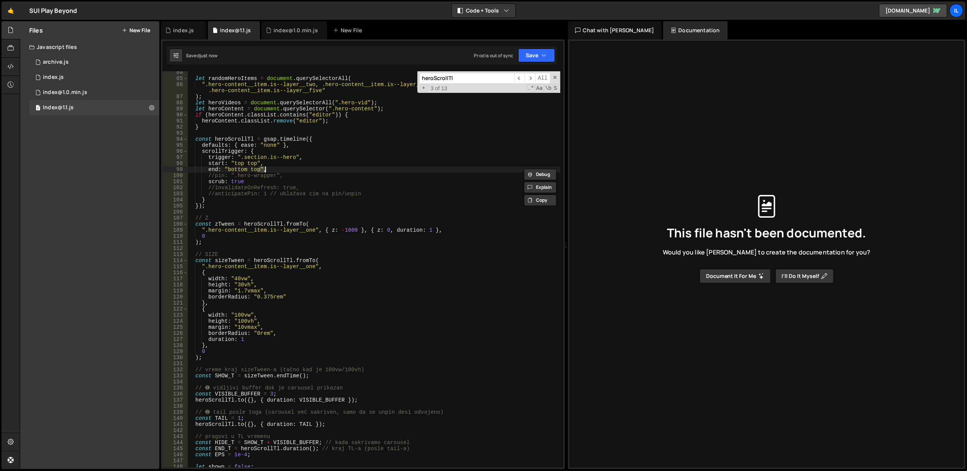
click at [338, 162] on div "let randomHeroItems = document . querySelectorAll ( ".hero-content__item.is--la…" at bounding box center [373, 273] width 373 height 409
click at [340, 153] on div "let randomHeroItems = document . querySelectorAll ( ".hero-content__item.is--la…" at bounding box center [373, 273] width 373 height 409
click at [340, 154] on div "let randomHeroItems = document . querySelectorAll ( ".hero-content__item.is--la…" at bounding box center [373, 273] width 373 height 409
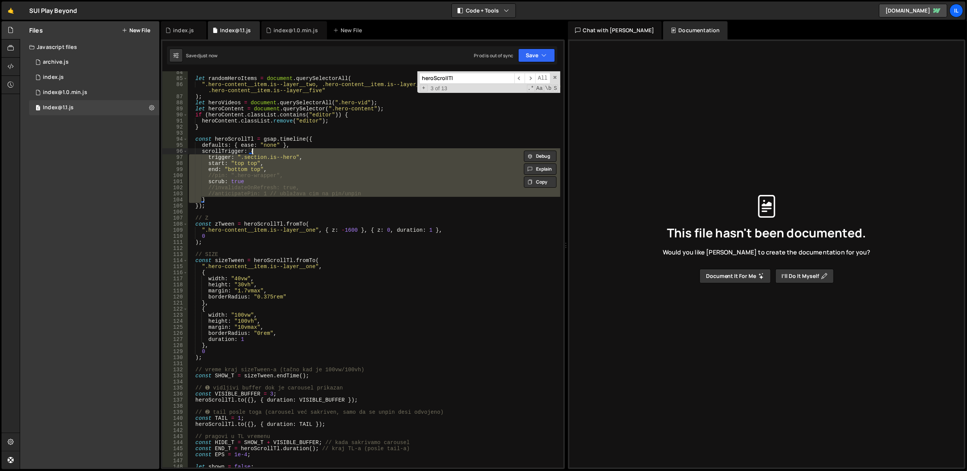
click at [340, 159] on div "let randomHeroItems = document . querySelectorAll ( ".hero-content__item.is--la…" at bounding box center [373, 269] width 373 height 397
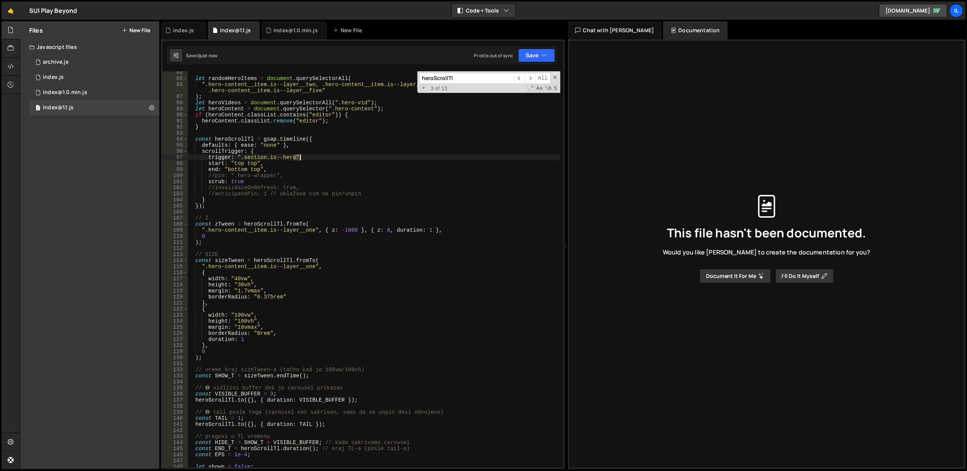
click at [340, 159] on div "let randomHeroItems = document . querySelectorAll ( ".hero-content__item.is--la…" at bounding box center [373, 273] width 373 height 409
click at [341, 151] on div "let randomHeroItems = document . querySelectorAll ( ".hero-content__item.is--la…" at bounding box center [373, 273] width 373 height 409
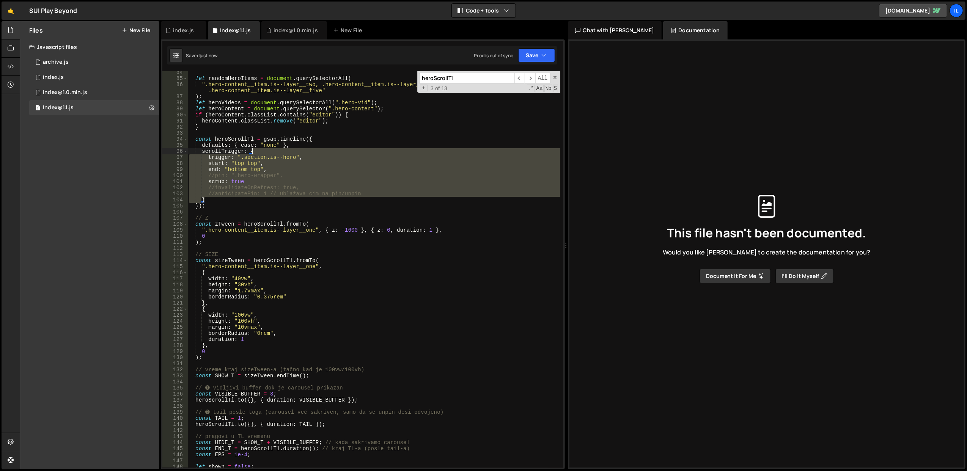
click at [341, 151] on div "let randomHeroItems = document . querySelectorAll ( ".hero-content__item.is--la…" at bounding box center [373, 273] width 373 height 409
click at [342, 159] on div "let randomHeroItems = document . querySelectorAll ( ".hero-content__item.is--la…" at bounding box center [373, 269] width 373 height 397
click at [342, 159] on div "let randomHeroItems = document . querySelectorAll ( ".hero-content__item.is--la…" at bounding box center [373, 273] width 373 height 409
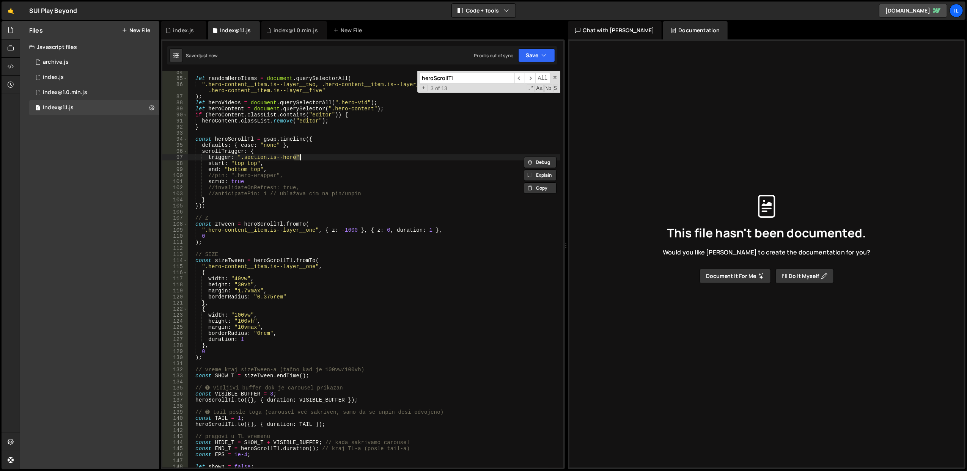
click at [342, 165] on div "let randomHeroItems = document . querySelectorAll ( ".hero-content__item.is--la…" at bounding box center [373, 273] width 373 height 409
click at [344, 170] on div "let randomHeroItems = document . querySelectorAll ( ".hero-content__item.is--la…" at bounding box center [373, 273] width 373 height 409
click at [342, 165] on div "let randomHeroItems = document . querySelectorAll ( ".hero-content__item.is--la…" at bounding box center [373, 273] width 373 height 409
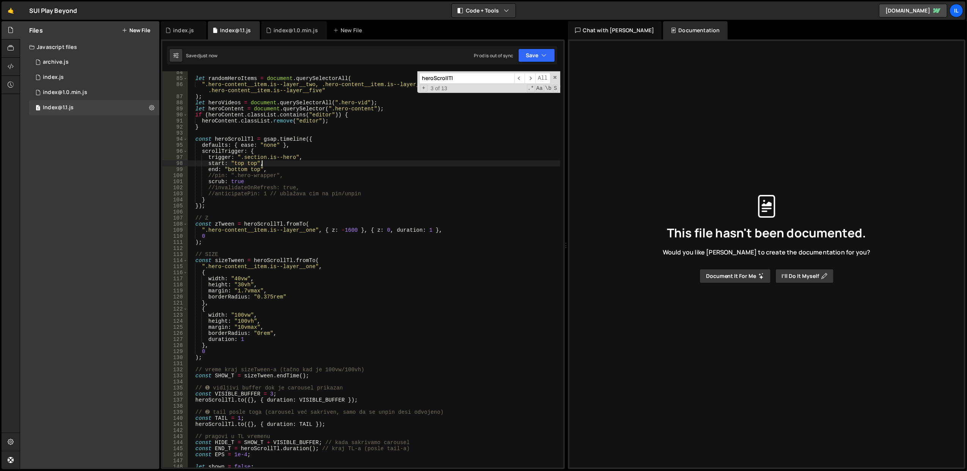
click at [342, 165] on div "let randomHeroItems = document . querySelectorAll ( ".hero-content__item.is--la…" at bounding box center [373, 273] width 373 height 409
click at [343, 171] on div "let randomHeroItems = document . querySelectorAll ( ".hero-content__item.is--la…" at bounding box center [373, 273] width 373 height 409
click at [342, 162] on div "let randomHeroItems = document . querySelectorAll ( ".hero-content__item.is--la…" at bounding box center [373, 273] width 373 height 409
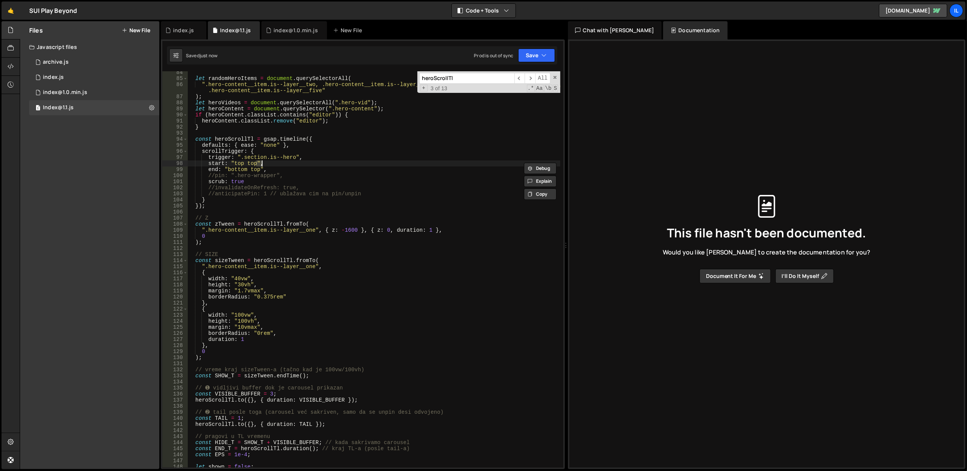
click at [342, 169] on div "let randomHeroItems = document . querySelectorAll ( ".hero-content__item.is--la…" at bounding box center [373, 273] width 373 height 409
click at [343, 162] on div "let randomHeroItems = document . querySelectorAll ( ".hero-content__item.is--la…" at bounding box center [373, 273] width 373 height 409
click at [345, 169] on div "let randomHeroItems = document . querySelectorAll ( ".hero-content__item.is--la…" at bounding box center [373, 273] width 373 height 409
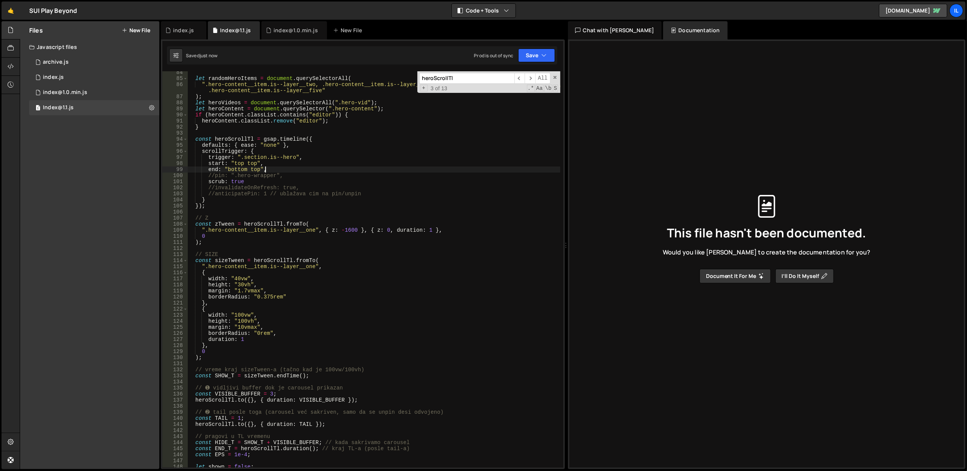
click at [345, 169] on div "let randomHeroItems = document . querySelectorAll ( ".hero-content__item.is--la…" at bounding box center [373, 273] width 373 height 409
click at [345, 166] on div "let randomHeroItems = document . querySelectorAll ( ".hero-content__item.is--la…" at bounding box center [373, 273] width 373 height 409
click at [346, 170] on div "let randomHeroItems = document . querySelectorAll ( ".hero-content__item.is--la…" at bounding box center [373, 273] width 373 height 409
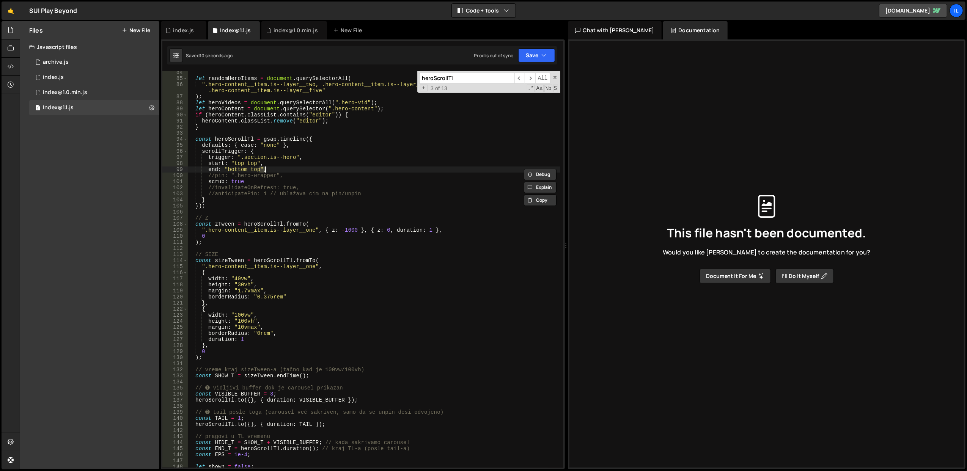
click at [346, 164] on div "let randomHeroItems = document . querySelectorAll ( ".hero-content__item.is--la…" at bounding box center [373, 273] width 373 height 409
click at [347, 169] on div "let randomHeroItems = document . querySelectorAll ( ".hero-content__item.is--la…" at bounding box center [373, 273] width 373 height 409
click at [346, 165] on div "let randomHeroItems = document . querySelectorAll ( ".hero-content__item.is--la…" at bounding box center [373, 273] width 373 height 409
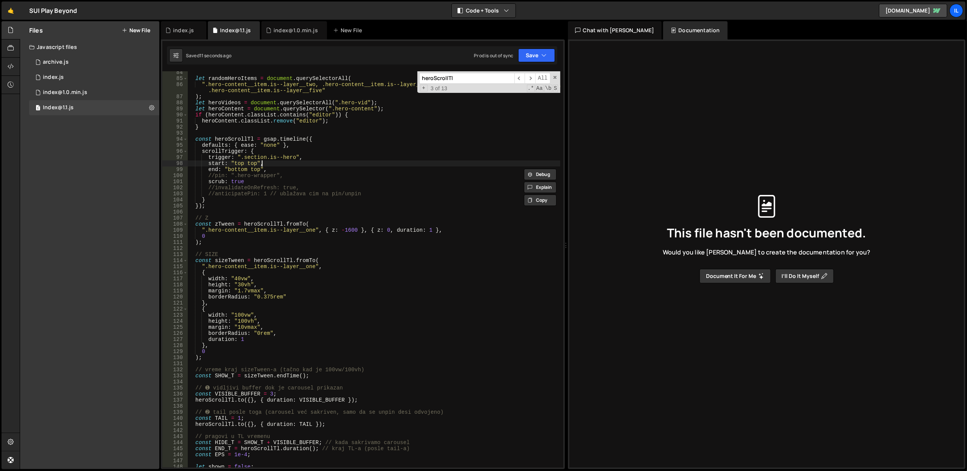
click at [346, 165] on div "let randomHeroItems = document . querySelectorAll ( ".hero-content__item.is--la…" at bounding box center [373, 273] width 373 height 409
click at [336, 195] on div "let randomHeroItems = document . querySelectorAll ( ".hero-content__item.is--la…" at bounding box center [373, 273] width 373 height 409
click at [334, 308] on div "let randomHeroItems = document . querySelectorAll ( ".hero-content__item.is--la…" at bounding box center [373, 273] width 373 height 409
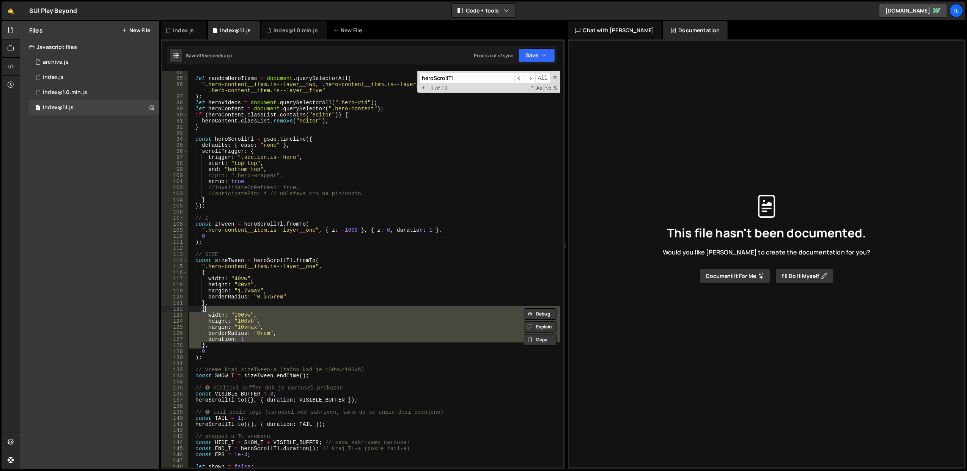
click at [335, 321] on div "let randomHeroItems = document . querySelectorAll ( ".hero-content__item.is--la…" at bounding box center [373, 269] width 373 height 397
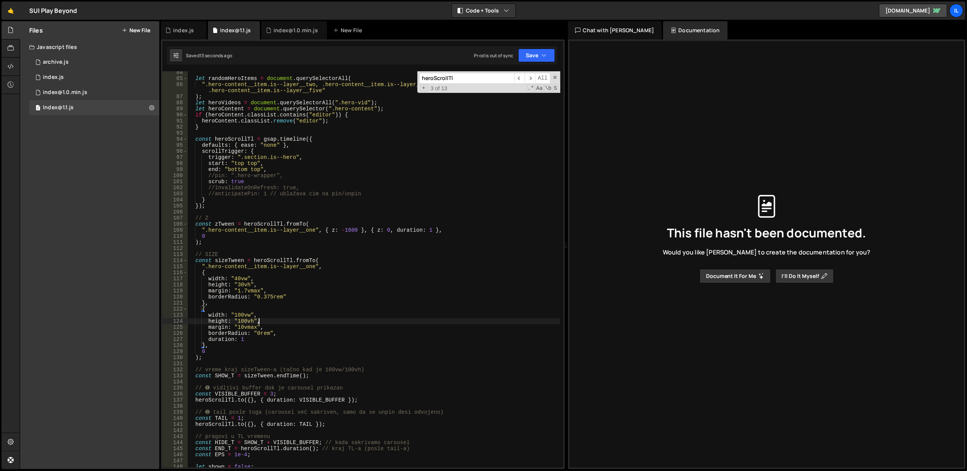
click at [335, 321] on div "let randomHeroItems = document . querySelectorAll ( ".hero-content__item.is--la…" at bounding box center [373, 273] width 373 height 409
click at [337, 314] on div "let randomHeroItems = document . querySelectorAll ( ".hero-content__item.is--la…" at bounding box center [373, 273] width 373 height 409
click at [337, 319] on div "let randomHeroItems = document . querySelectorAll ( ".hero-content__item.is--la…" at bounding box center [373, 273] width 373 height 409
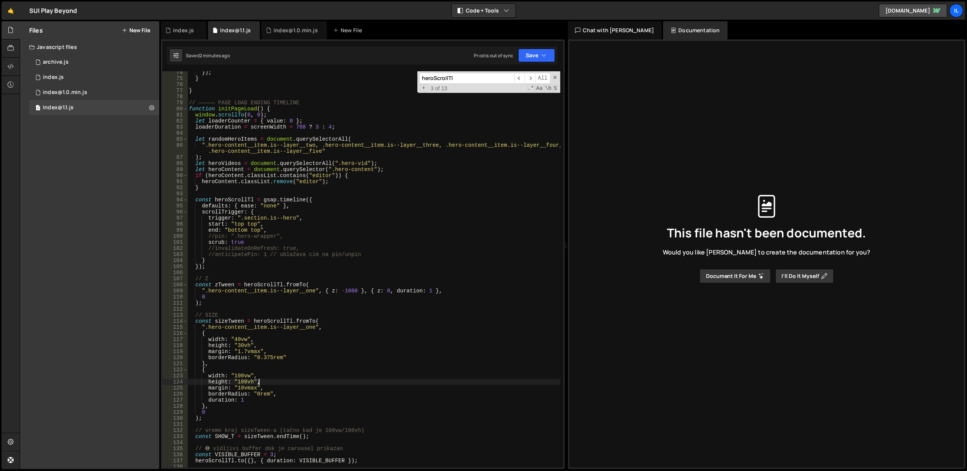
click at [234, 231] on div "}) ; } } // ————— PAGE LOAD ENDING TIMELINE function initPageLoad ( ) { window …" at bounding box center [373, 273] width 373 height 409
click at [318, 219] on div "}) ; } } // ————— PAGE LOAD ENDING TIMELINE function initPageLoad ( ) { window …" at bounding box center [373, 273] width 373 height 409
type textarea "trigger: ".section.is--hero","
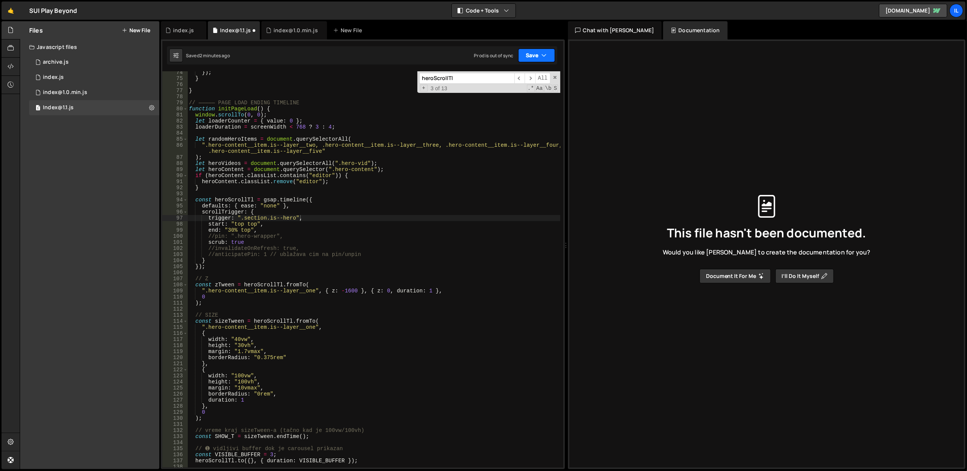
click at [539, 55] on button "Save" at bounding box center [536, 56] width 37 height 14
click at [522, 70] on button "Save to Staging S Saved 2 minutes ago" at bounding box center [511, 79] width 91 height 25
